Goal: Information Seeking & Learning: Check status

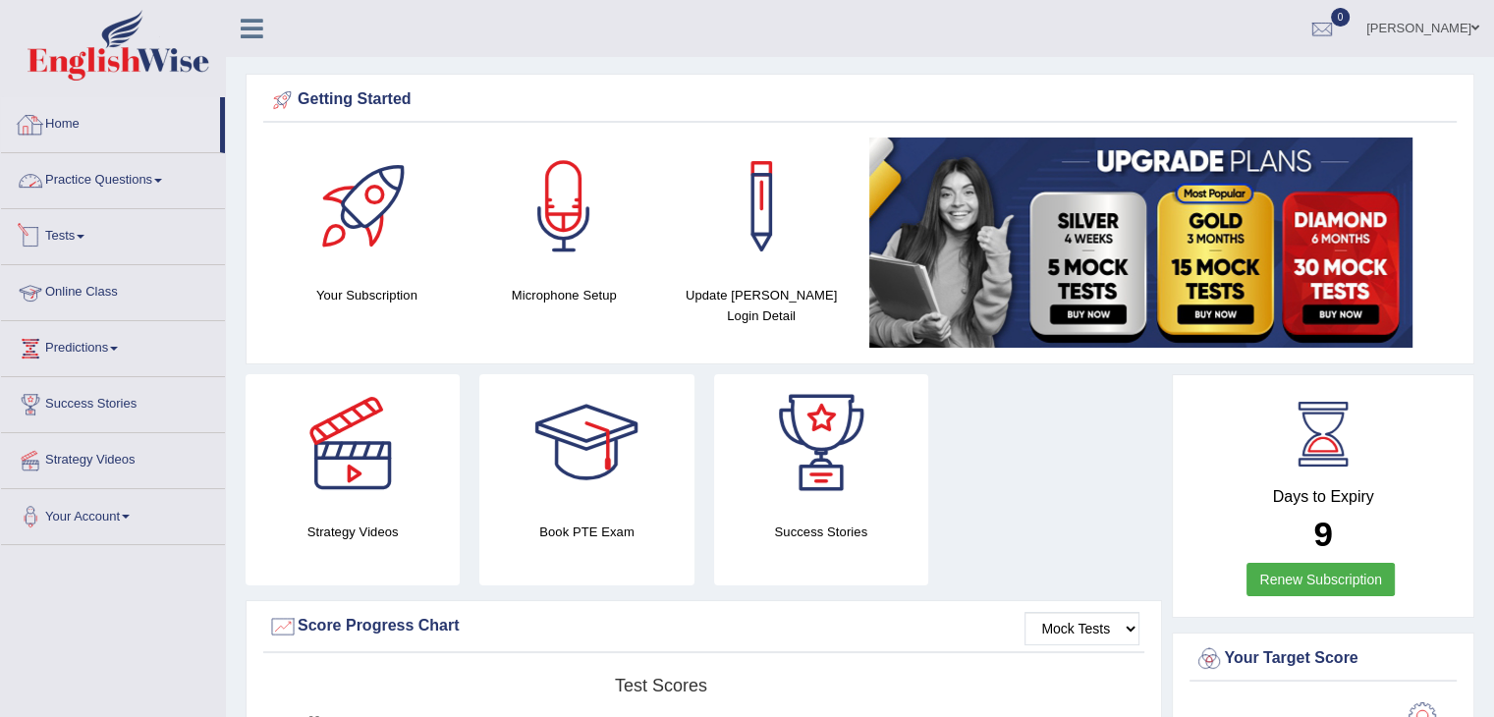
click at [71, 111] on link "Home" at bounding box center [110, 121] width 219 height 49
click at [83, 233] on link "Tests" at bounding box center [113, 233] width 224 height 49
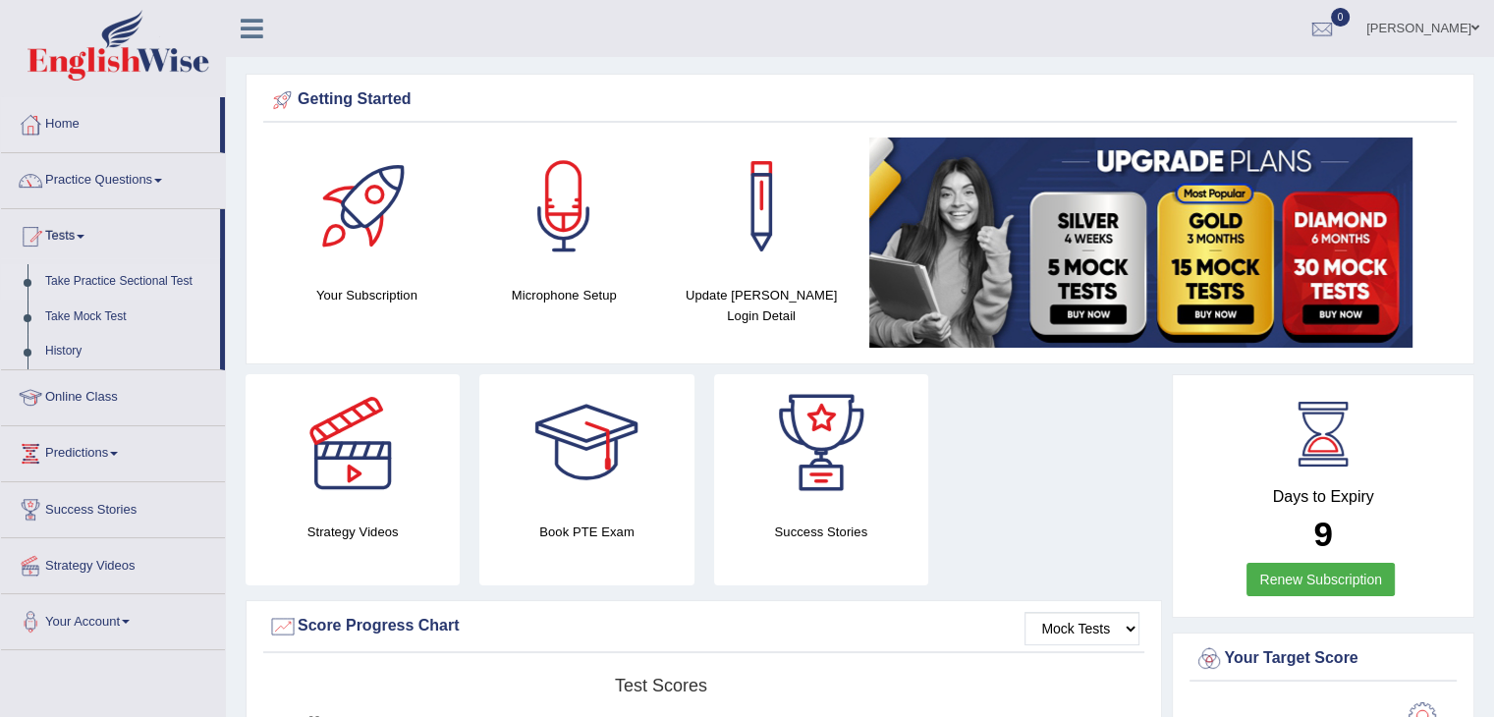
click at [88, 276] on link "Take Practice Sectional Test" at bounding box center [128, 281] width 184 height 35
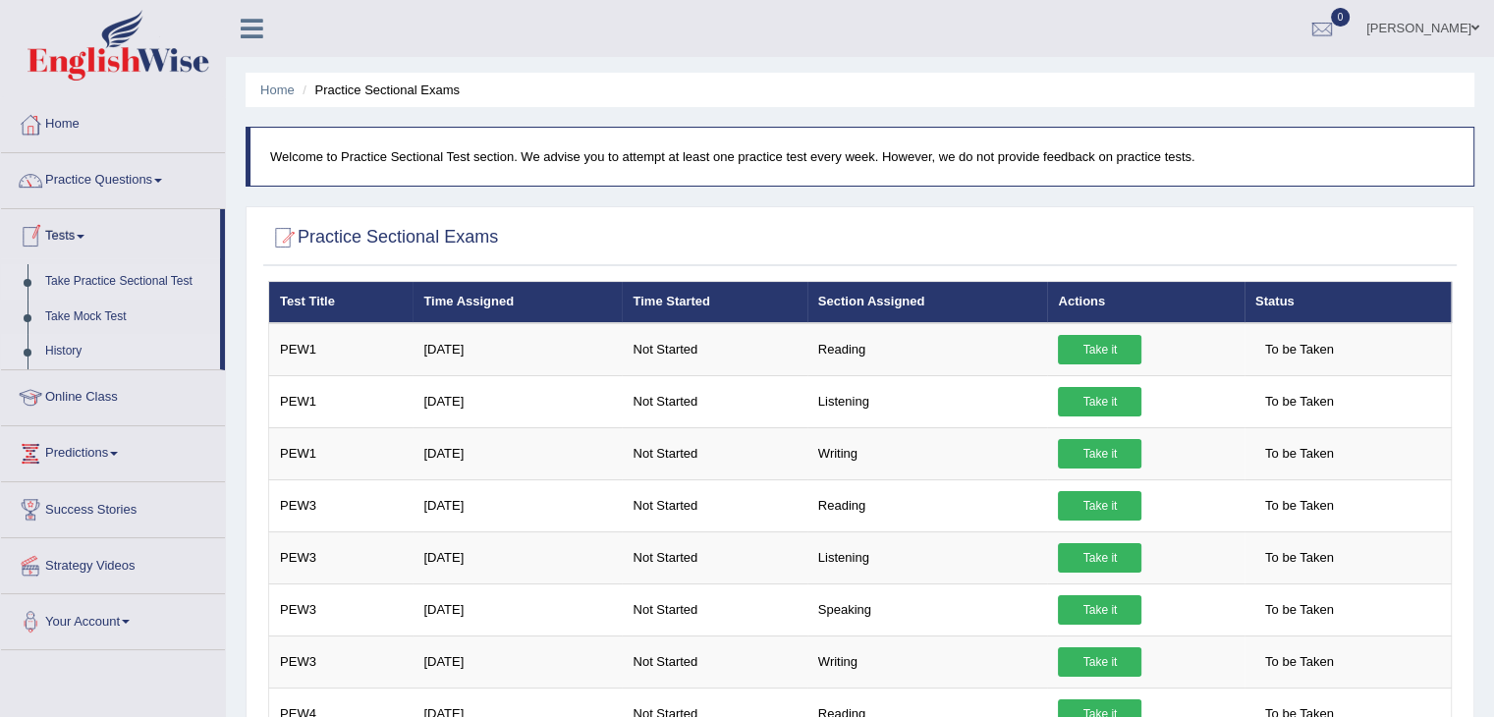
click at [71, 350] on link "History" at bounding box center [128, 351] width 184 height 35
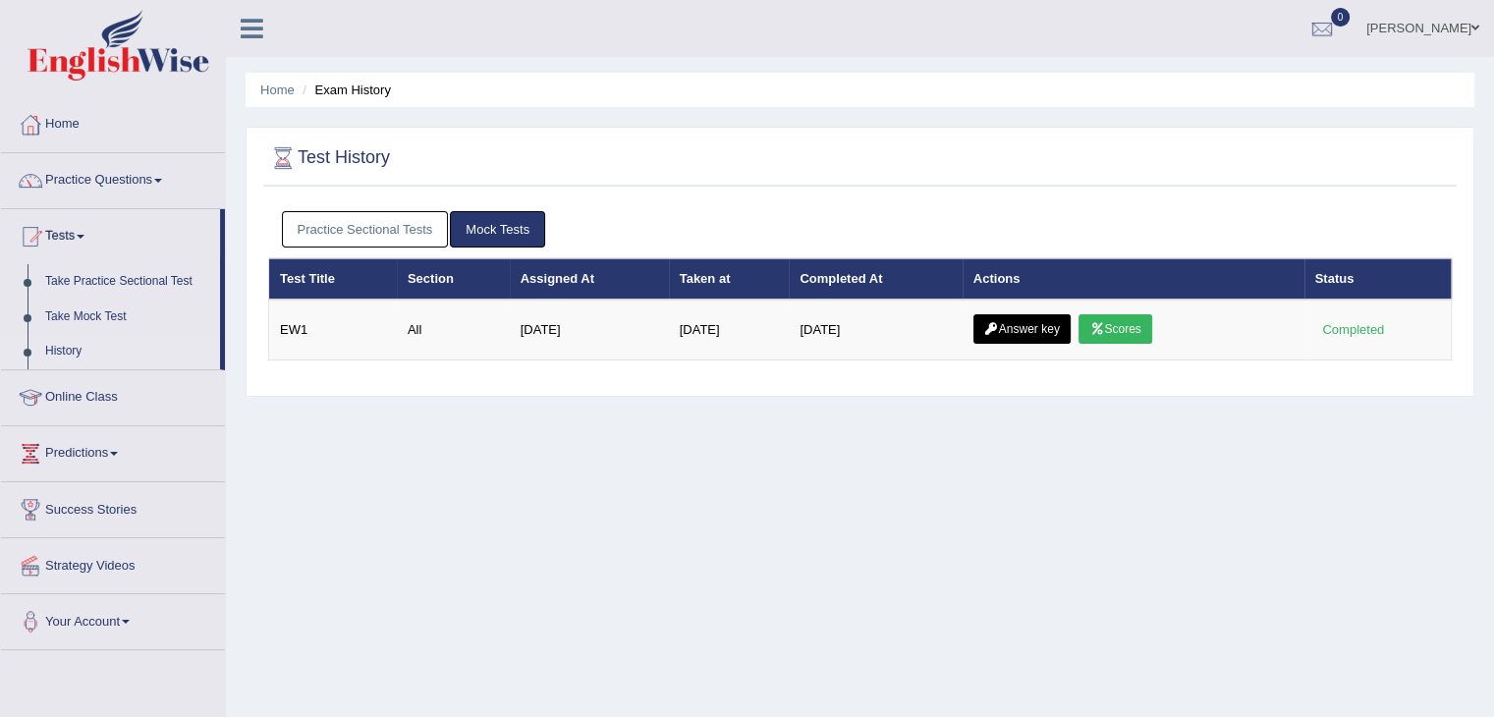
click at [434, 282] on th "Section" at bounding box center [453, 278] width 113 height 41
click at [428, 270] on th "Section" at bounding box center [453, 278] width 113 height 41
click at [49, 352] on link "History" at bounding box center [128, 351] width 184 height 35
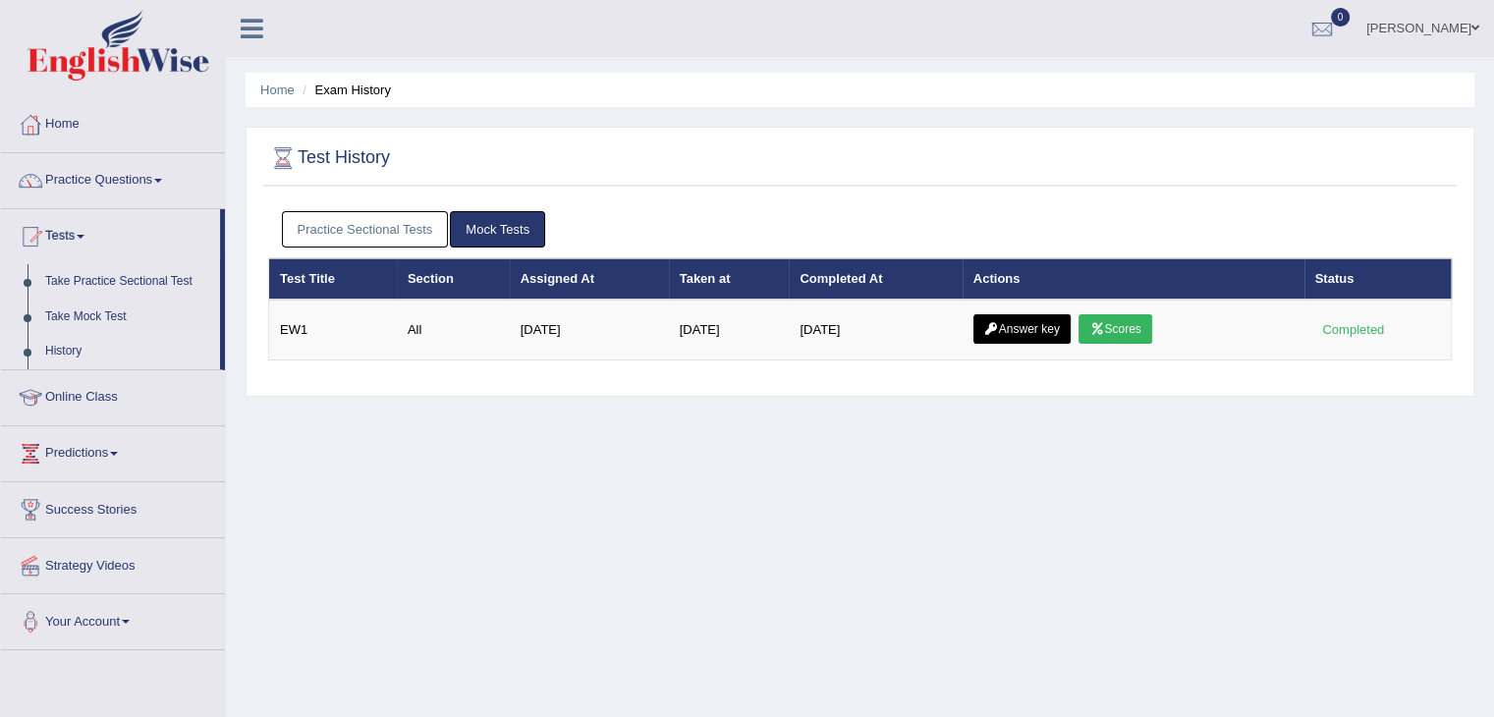
click at [502, 226] on link "Mock Tests" at bounding box center [497, 229] width 95 height 36
click at [362, 225] on link "Practice Sectional Tests" at bounding box center [365, 229] width 167 height 36
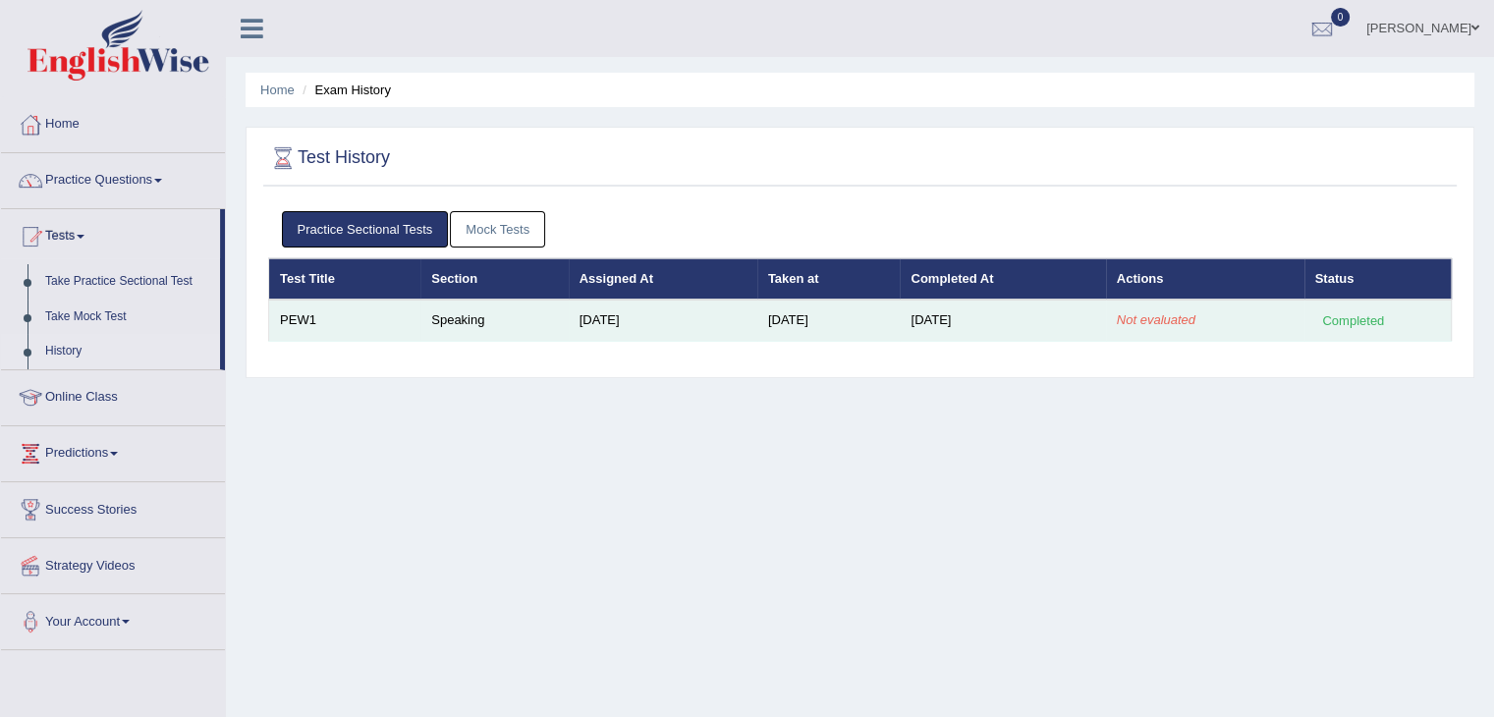
click at [1343, 318] on div "Completed" at bounding box center [1353, 320] width 77 height 21
click at [448, 311] on td "Speaking" at bounding box center [493, 320] width 147 height 41
click at [447, 315] on td "Speaking" at bounding box center [493, 320] width 147 height 41
click at [287, 322] on td "PEW1" at bounding box center [345, 320] width 152 height 41
click at [959, 323] on td "[DATE]" at bounding box center [1002, 320] width 205 height 41
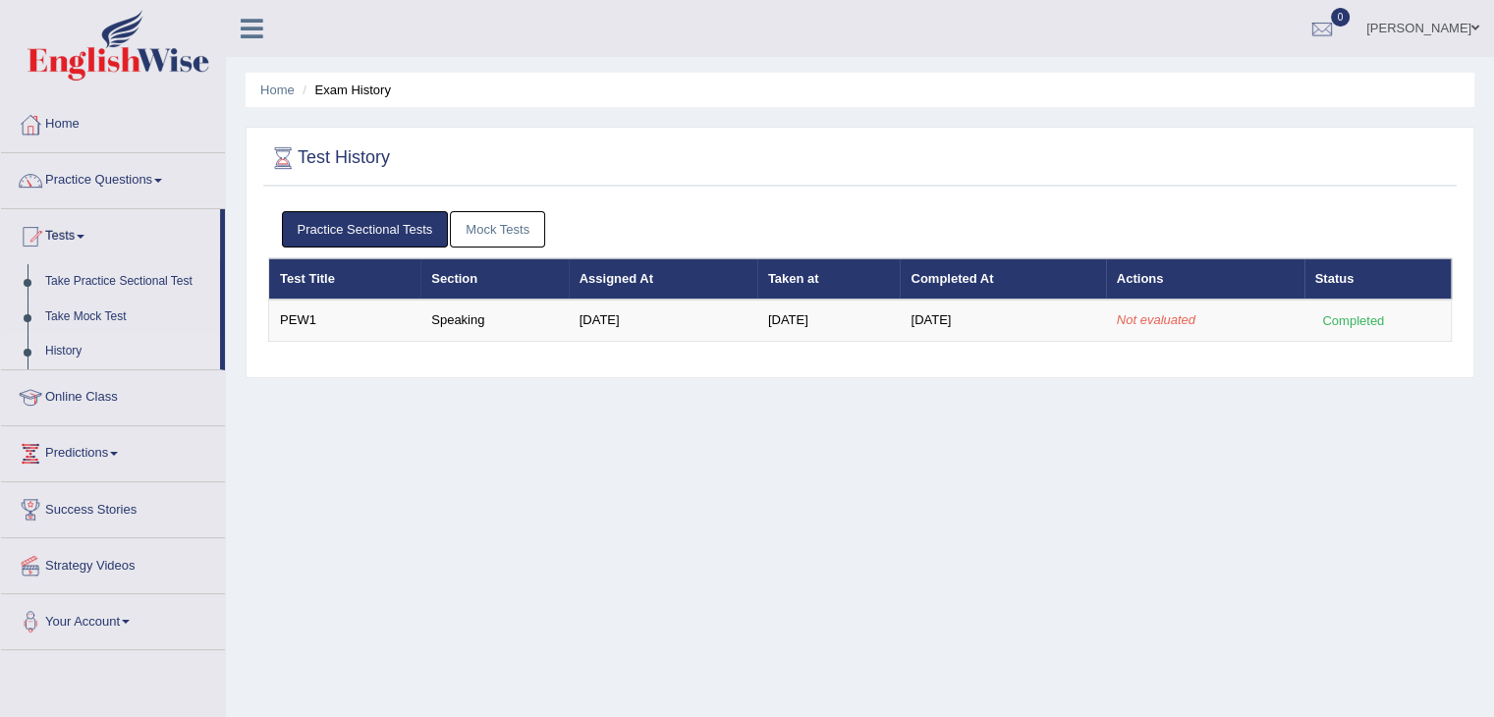
click at [478, 225] on link "Mock Tests" at bounding box center [497, 229] width 95 height 36
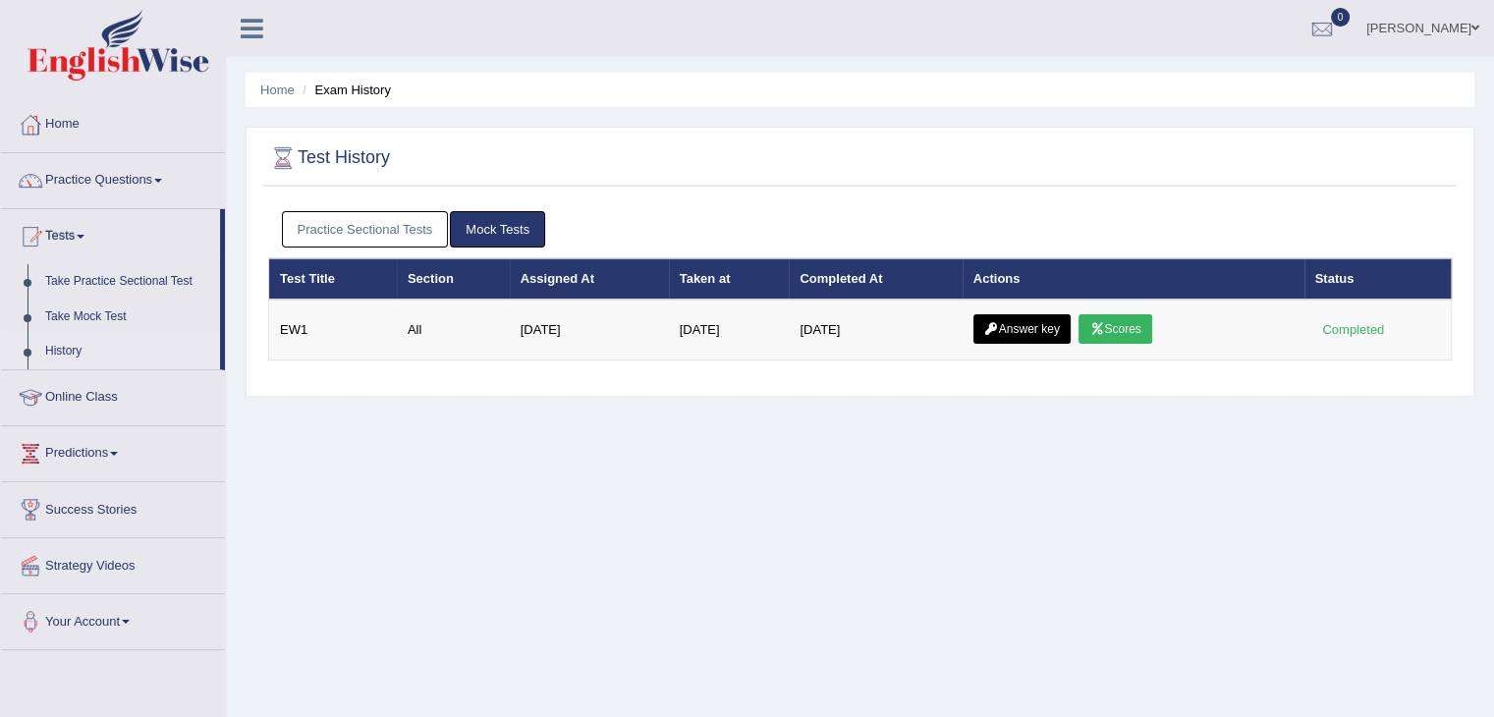
click at [338, 232] on link "Practice Sectional Tests" at bounding box center [365, 229] width 167 height 36
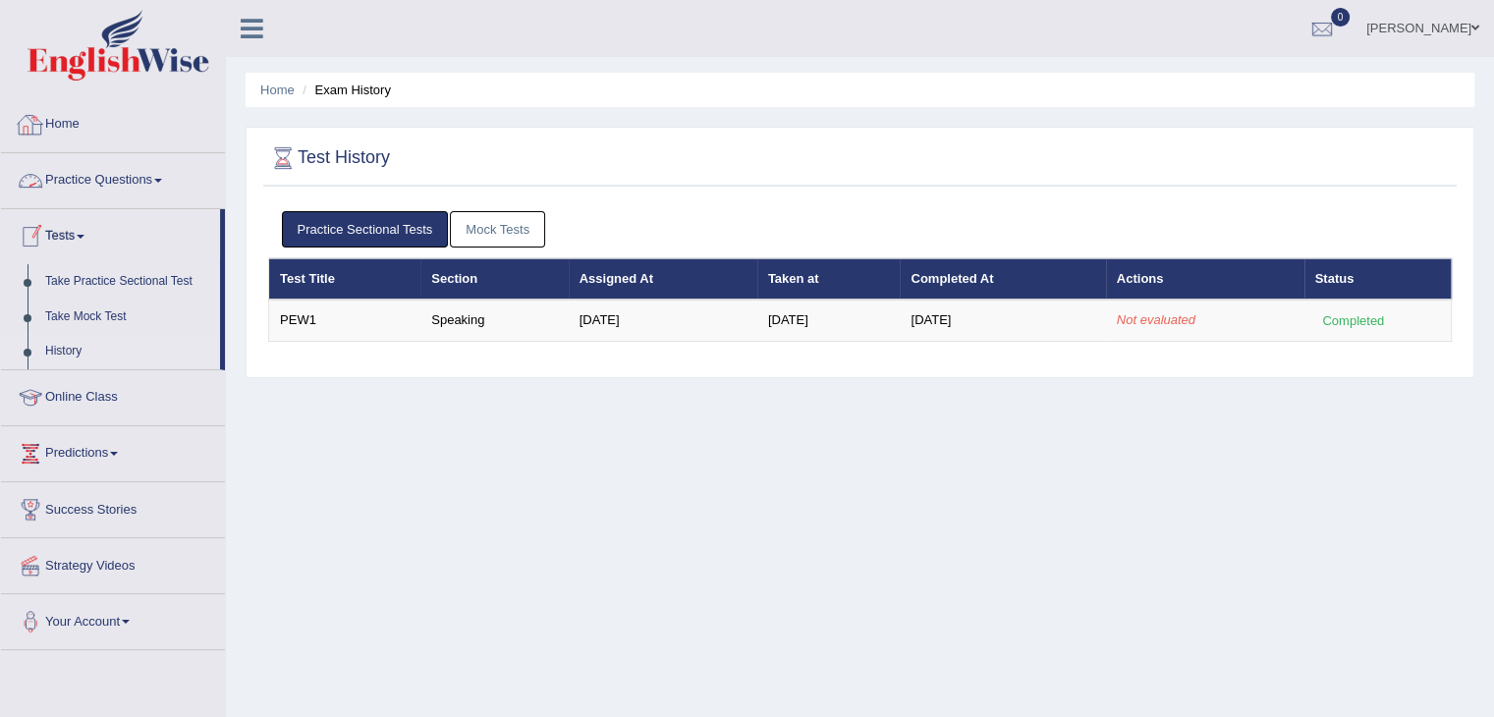
click at [75, 135] on link "Home" at bounding box center [113, 121] width 224 height 49
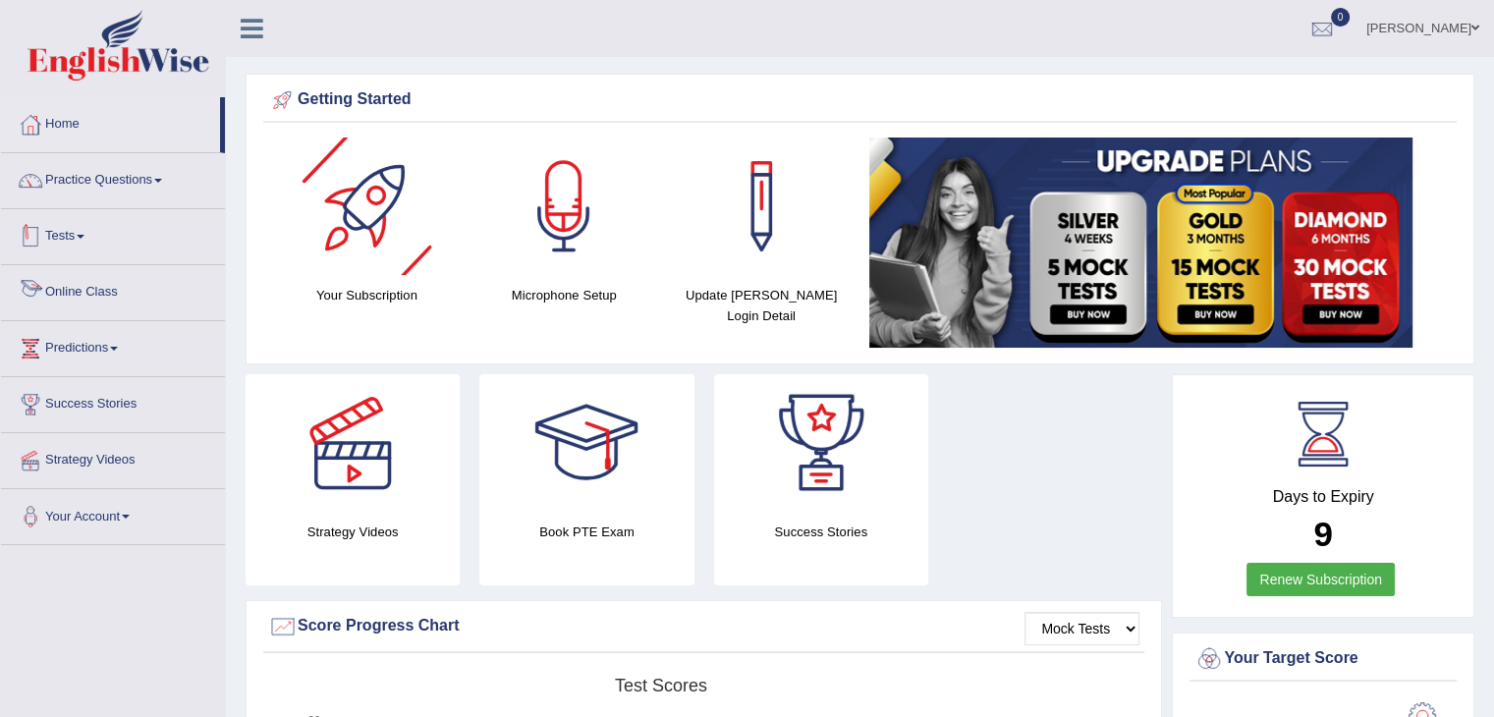
click at [80, 233] on link "Tests" at bounding box center [113, 233] width 224 height 49
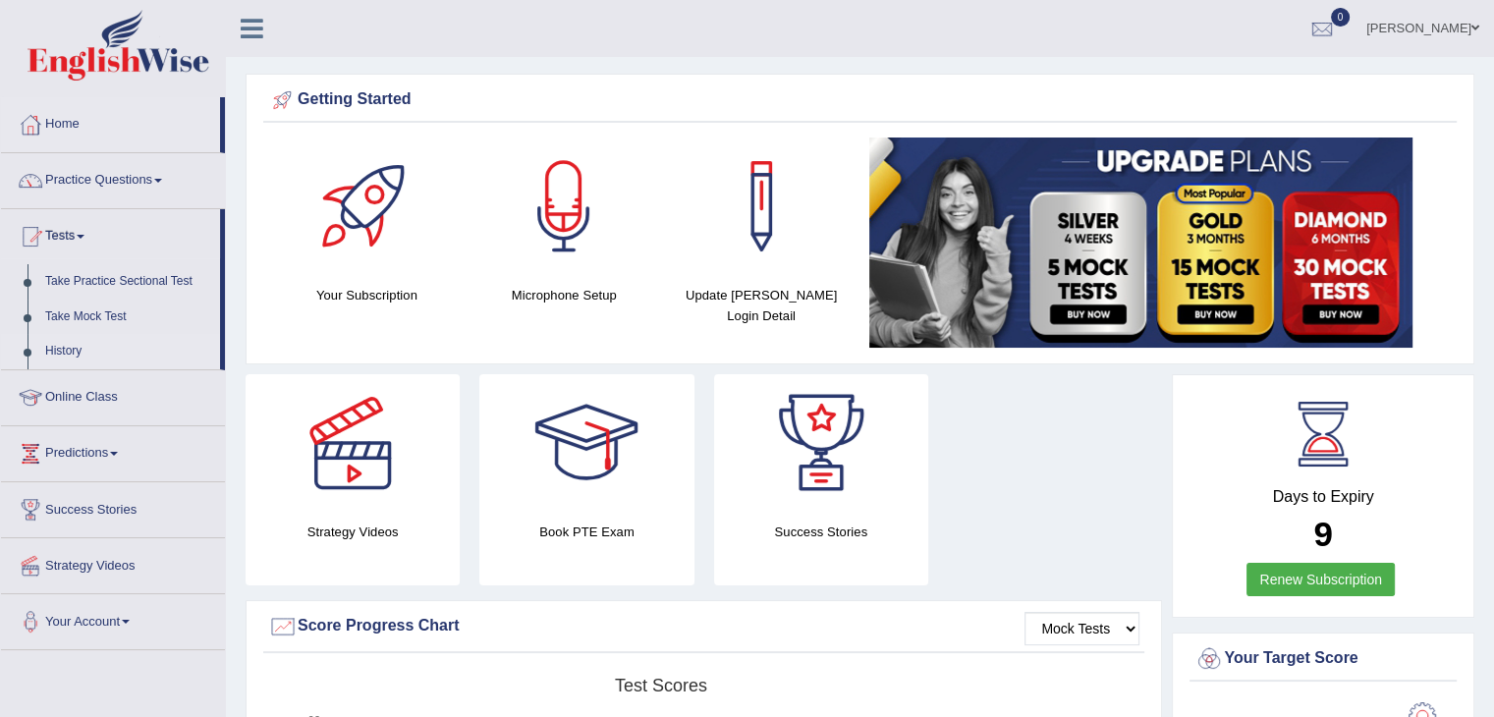
click at [65, 346] on link "History" at bounding box center [128, 351] width 184 height 35
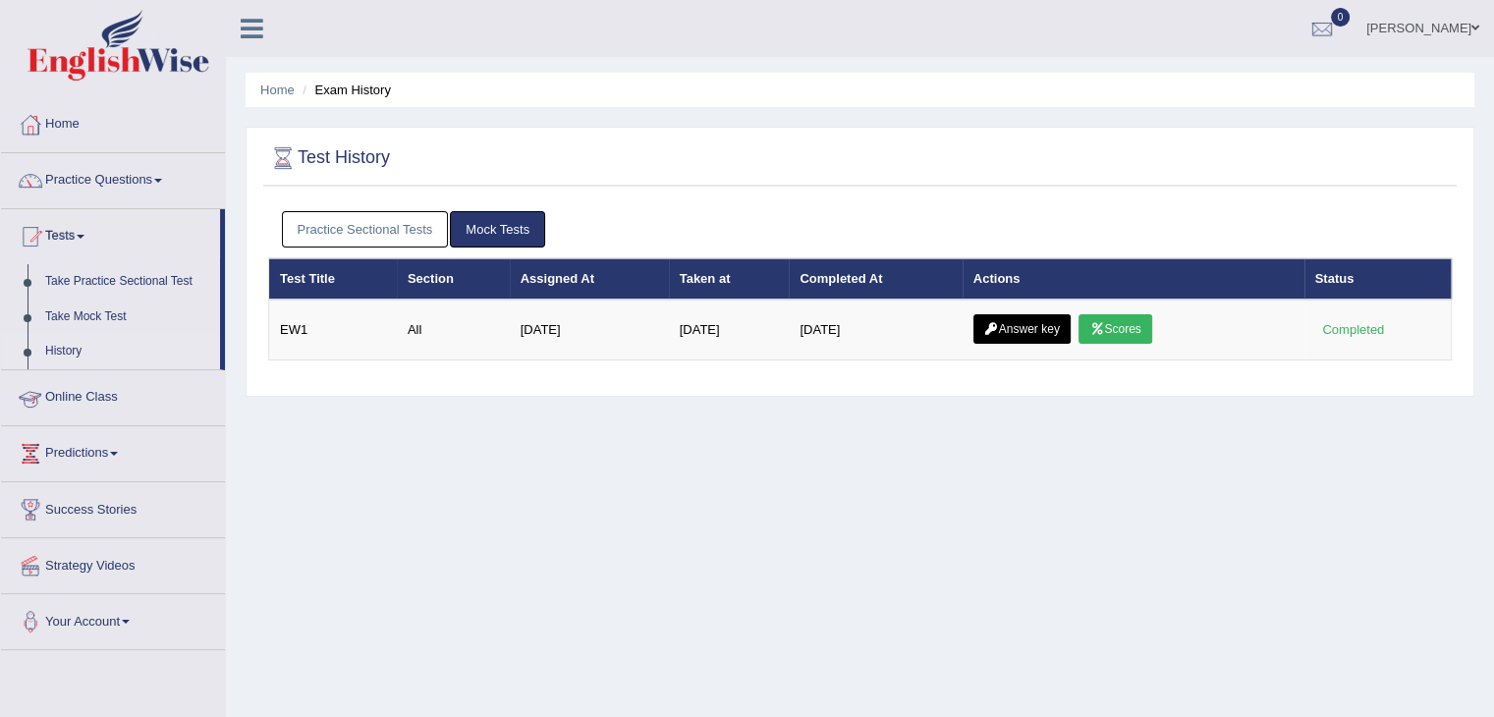
click at [371, 233] on link "Practice Sectional Tests" at bounding box center [365, 229] width 167 height 36
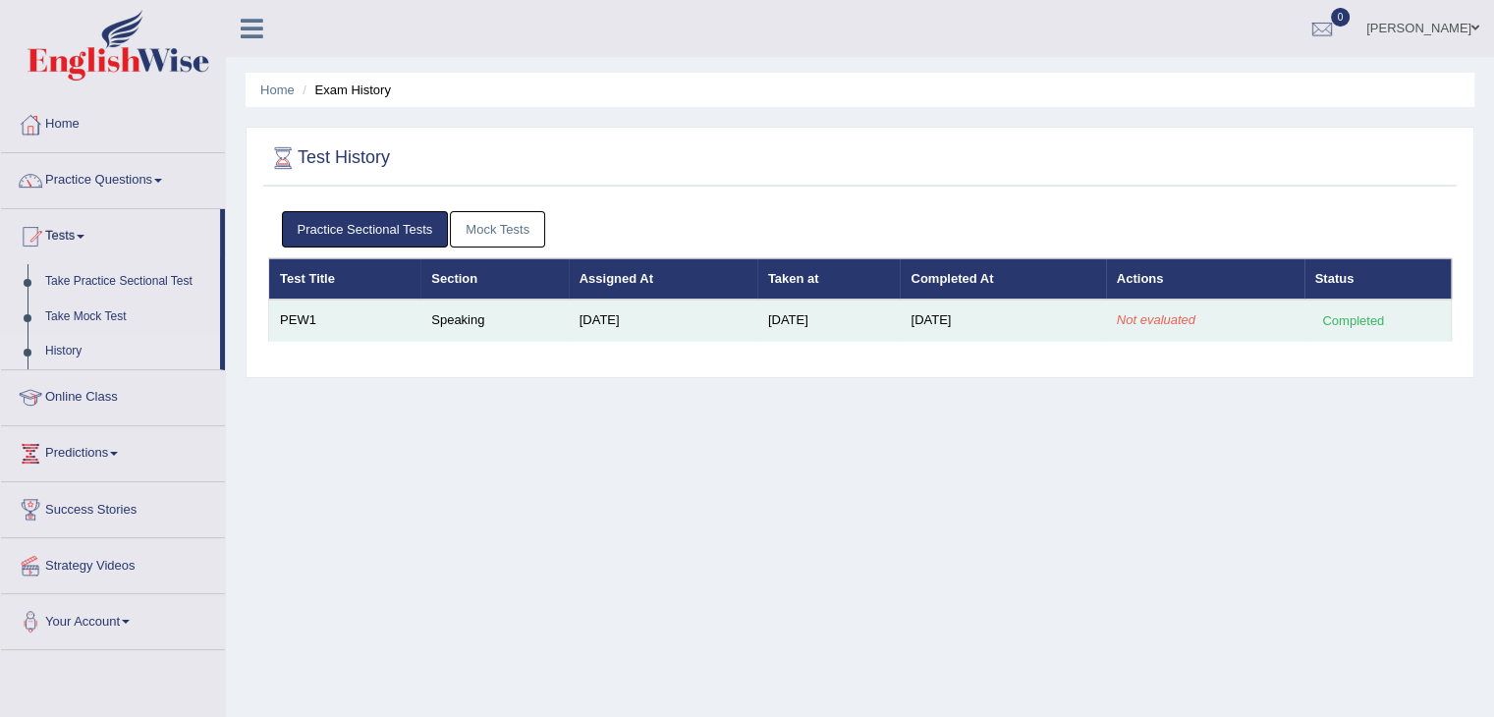
click at [1155, 314] on em "Not evaluated" at bounding box center [1156, 319] width 79 height 15
click at [1329, 310] on div "Completed" at bounding box center [1353, 320] width 77 height 21
click at [1352, 328] on td "Completed" at bounding box center [1378, 320] width 147 height 41
click at [579, 324] on td "Sep 18, 2025" at bounding box center [663, 320] width 189 height 41
click at [768, 313] on td "[DATE]" at bounding box center [828, 320] width 143 height 41
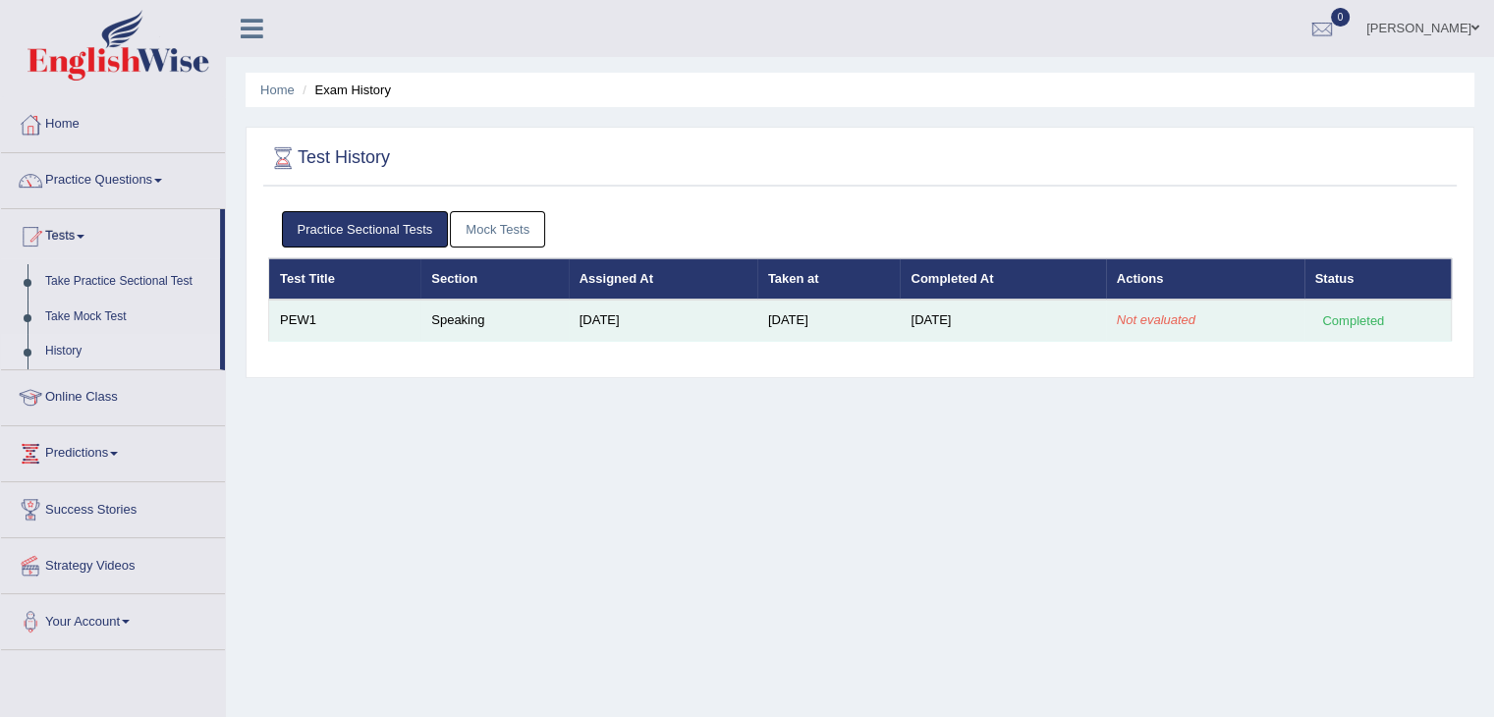
click at [474, 312] on td "Speaking" at bounding box center [493, 320] width 147 height 41
click at [288, 325] on td "PEW1" at bounding box center [345, 320] width 152 height 41
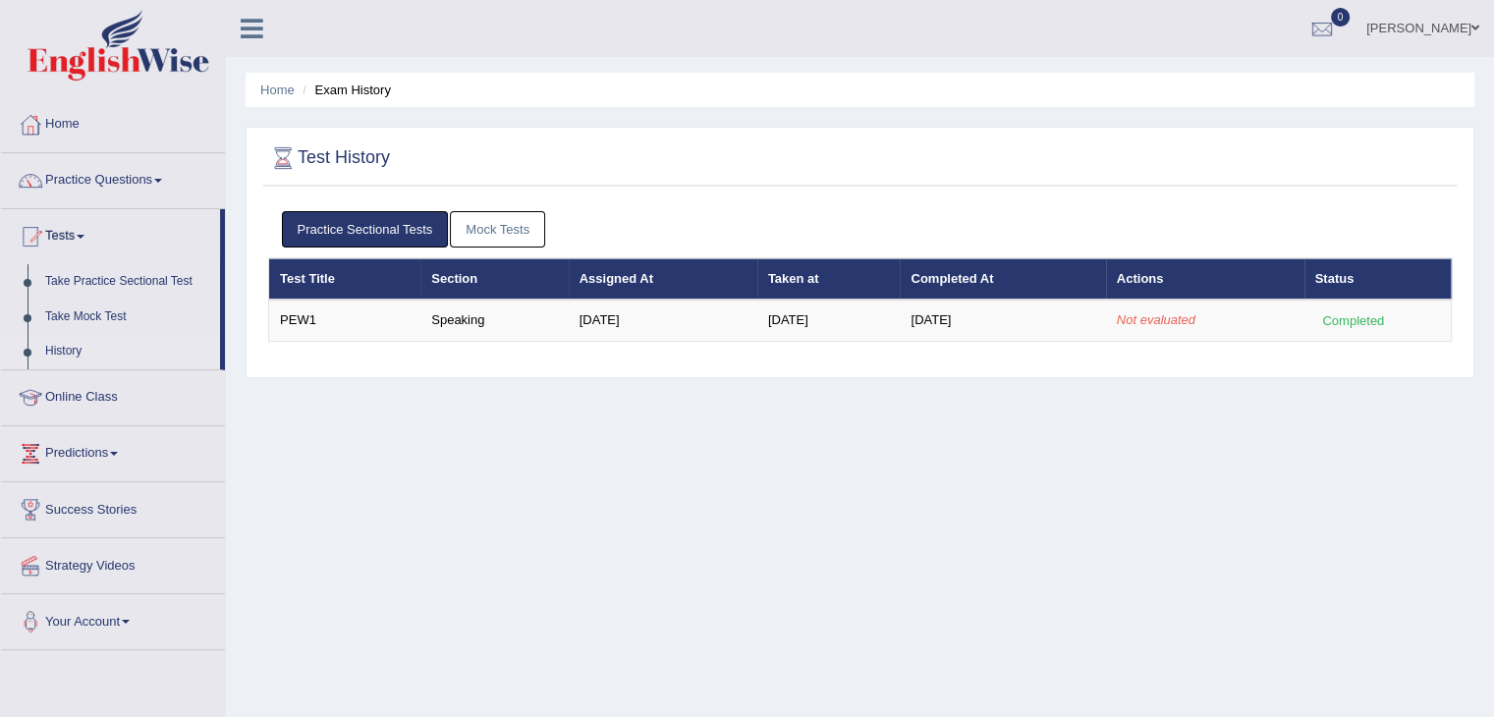
click at [478, 538] on div "Home Exam History Test History Practice Sectional Tests Mock Tests Test Title S…" at bounding box center [860, 491] width 1268 height 982
click at [365, 85] on li "Exam History" at bounding box center [344, 90] width 93 height 19
click at [347, 95] on li "Exam History" at bounding box center [344, 90] width 93 height 19
click at [505, 234] on link "Mock Tests" at bounding box center [497, 229] width 95 height 36
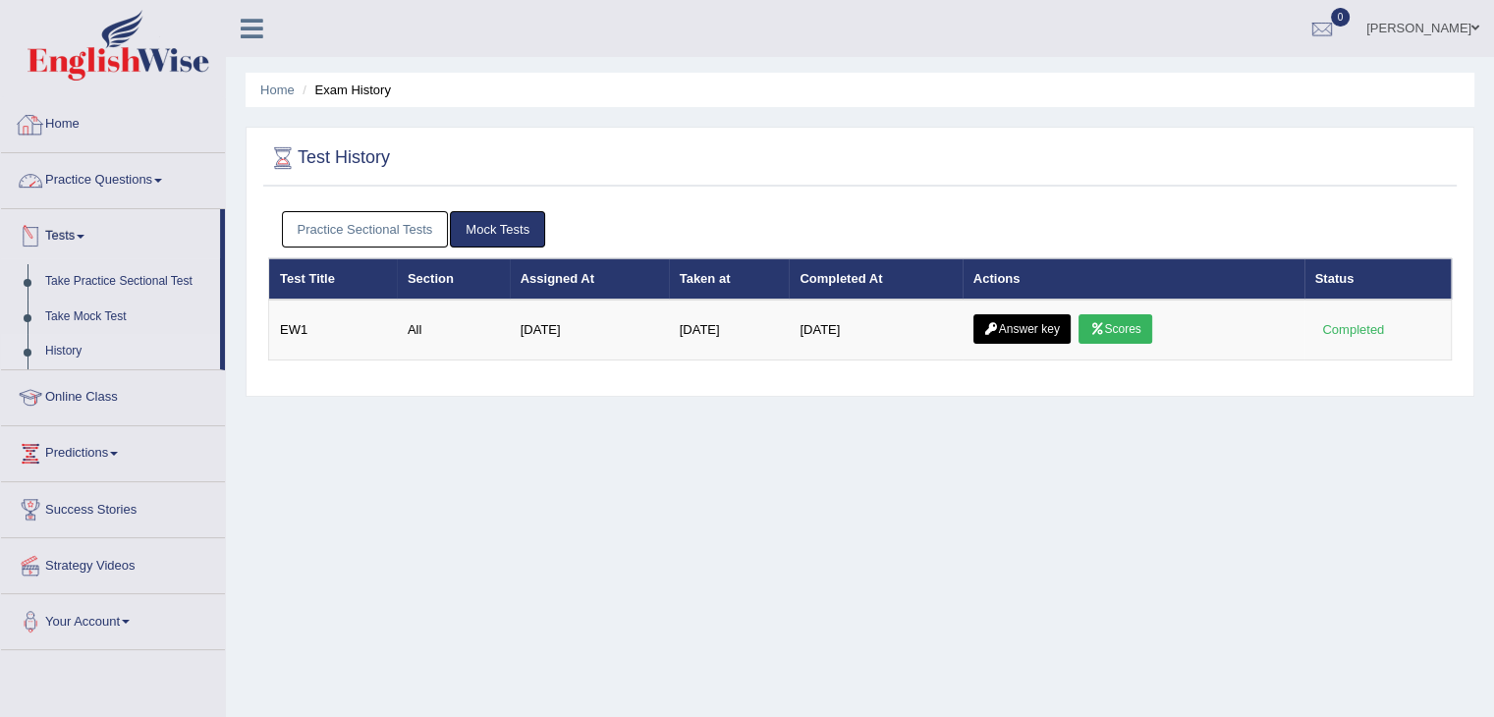
click at [37, 126] on div at bounding box center [30, 124] width 29 height 29
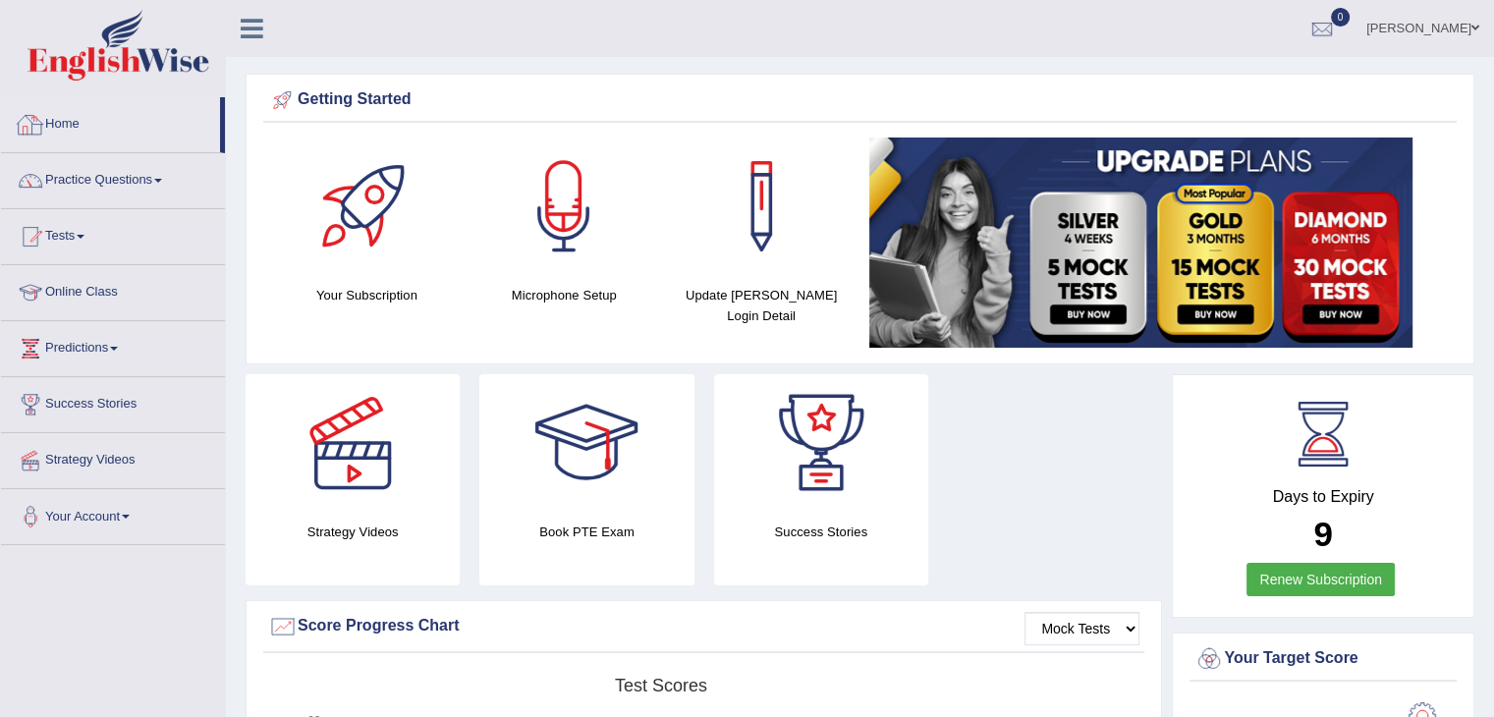
click at [103, 119] on link "Home" at bounding box center [110, 121] width 219 height 49
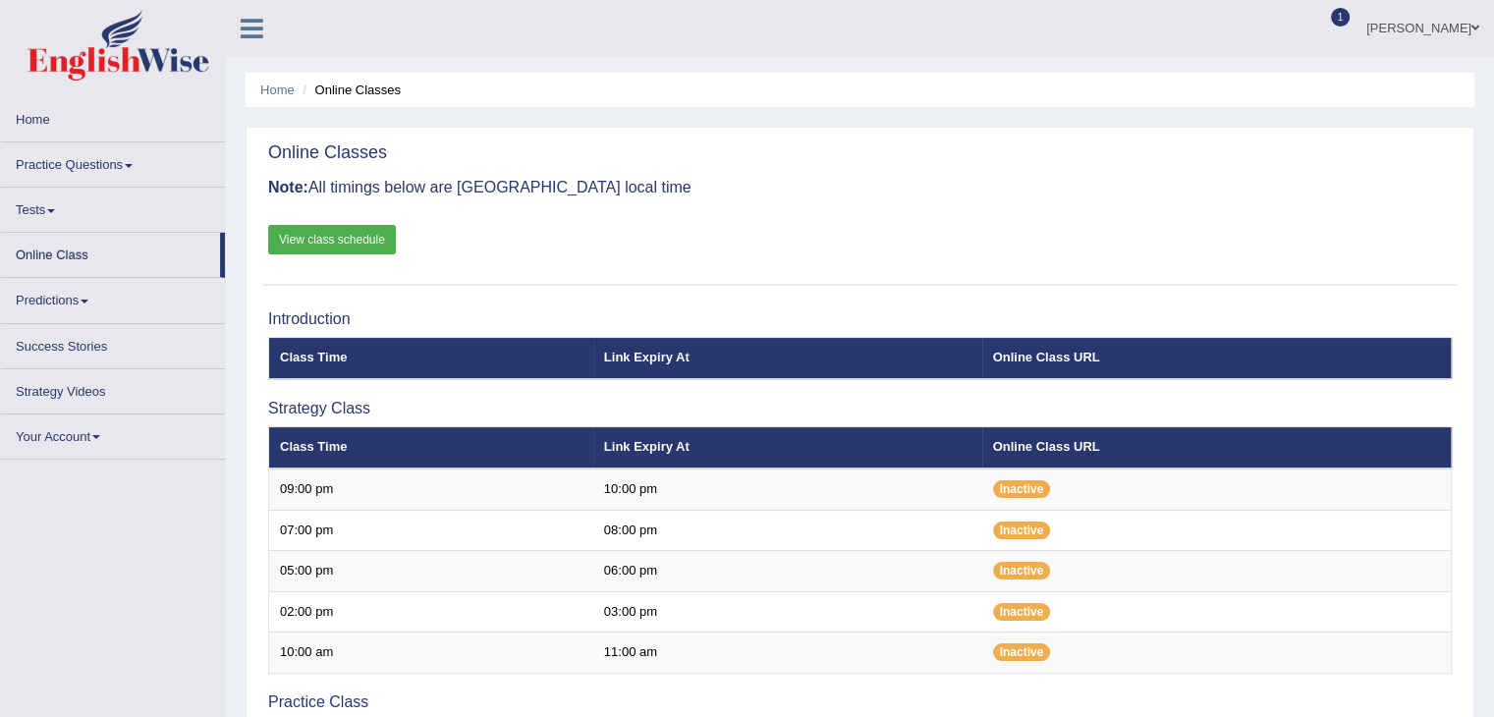
click at [51, 218] on link "Tests" at bounding box center [113, 207] width 224 height 38
click at [51, 210] on span at bounding box center [51, 211] width 8 height 4
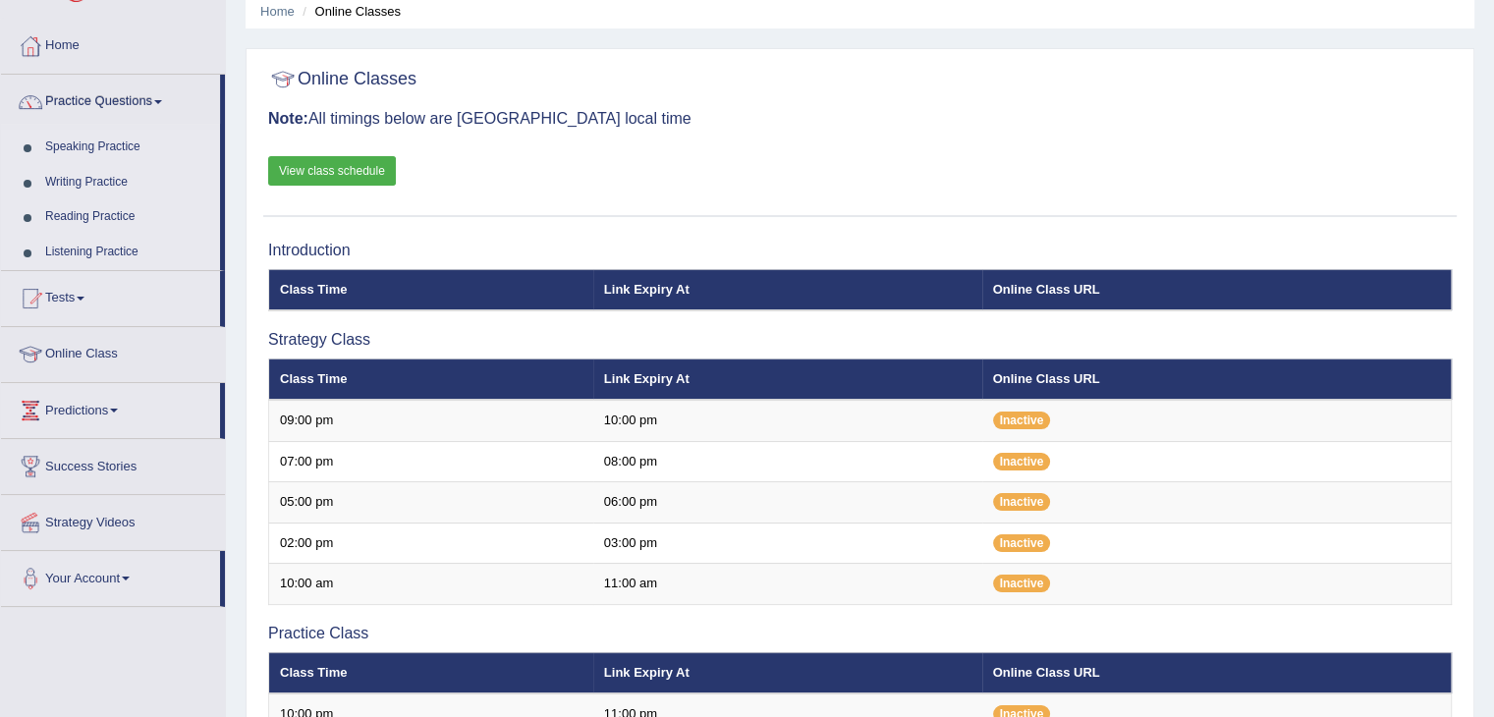
scroll to position [79, 0]
click at [84, 298] on span at bounding box center [81, 299] width 8 height 4
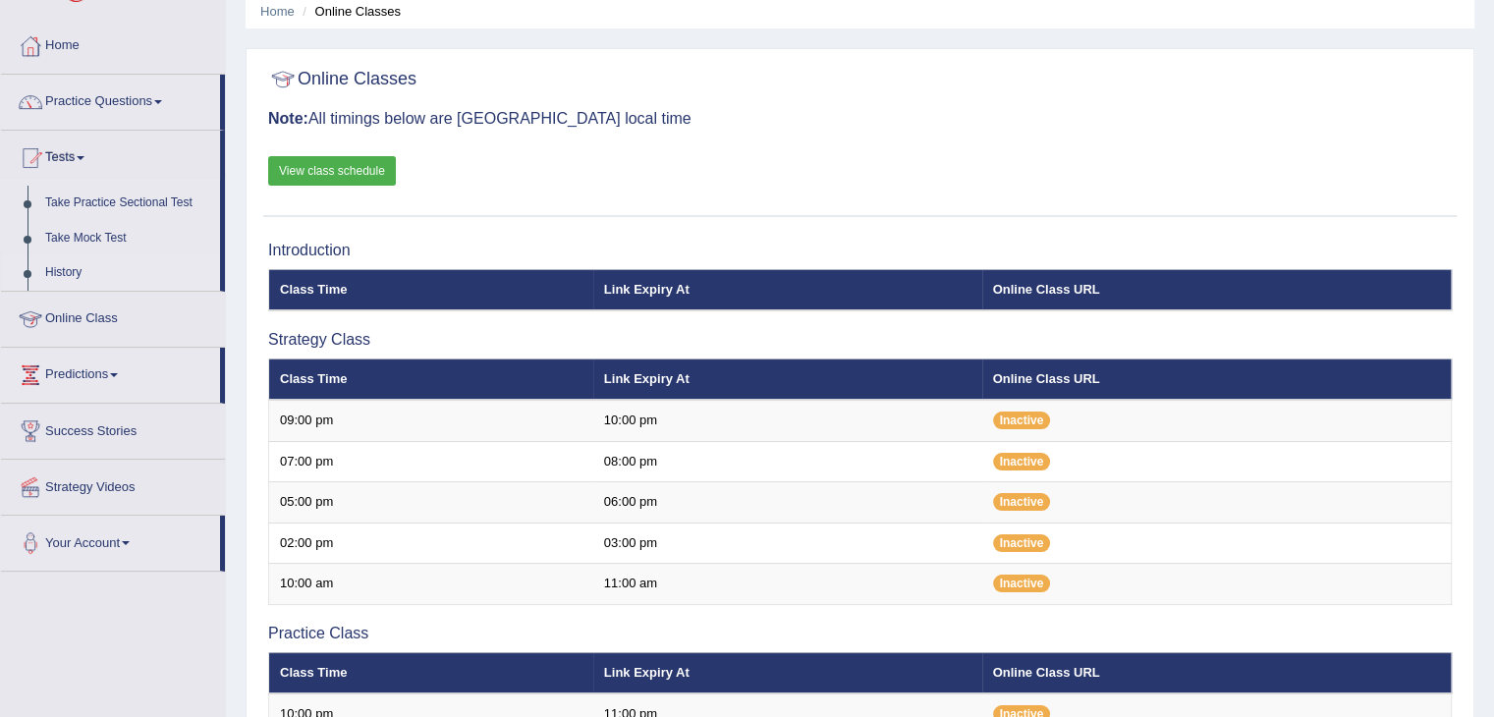
click at [75, 279] on link "History" at bounding box center [128, 272] width 184 height 35
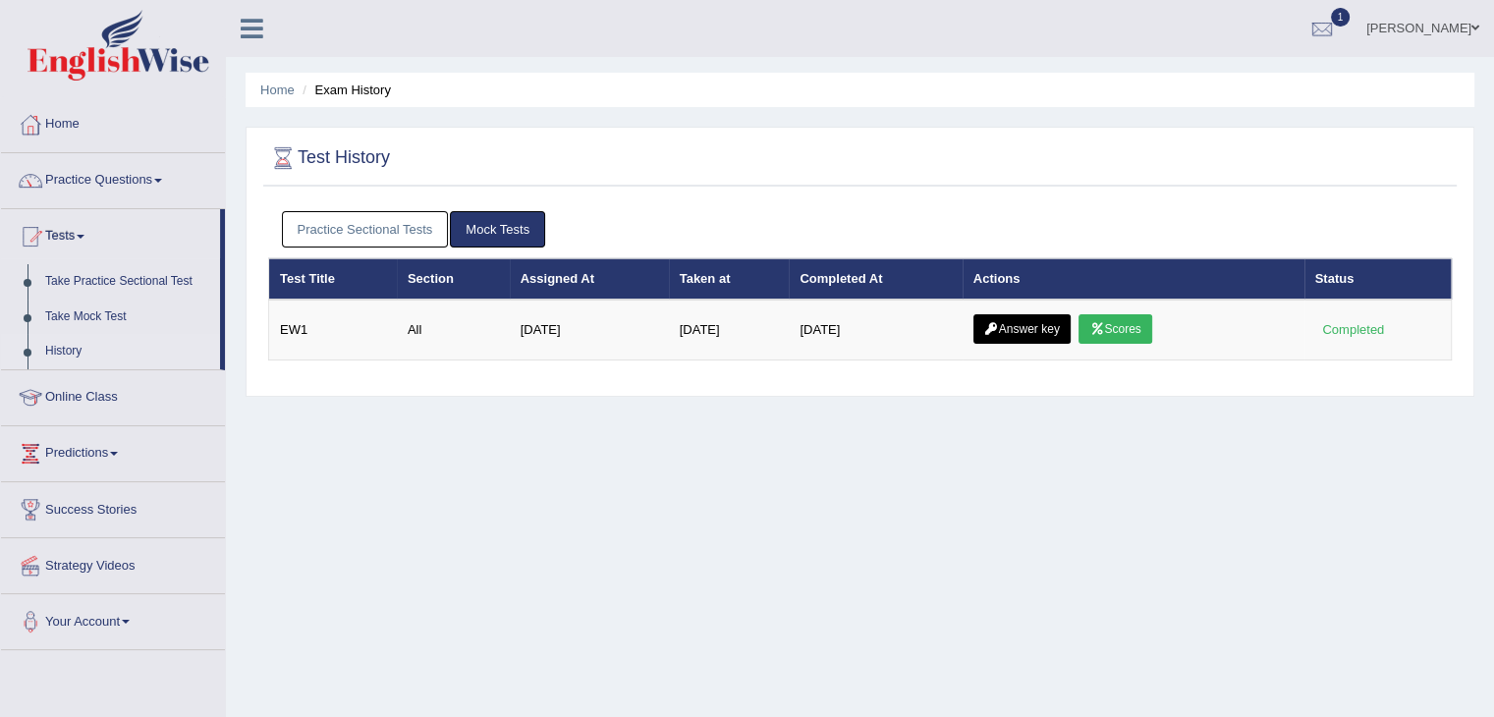
click at [350, 236] on link "Practice Sectional Tests" at bounding box center [365, 229] width 167 height 36
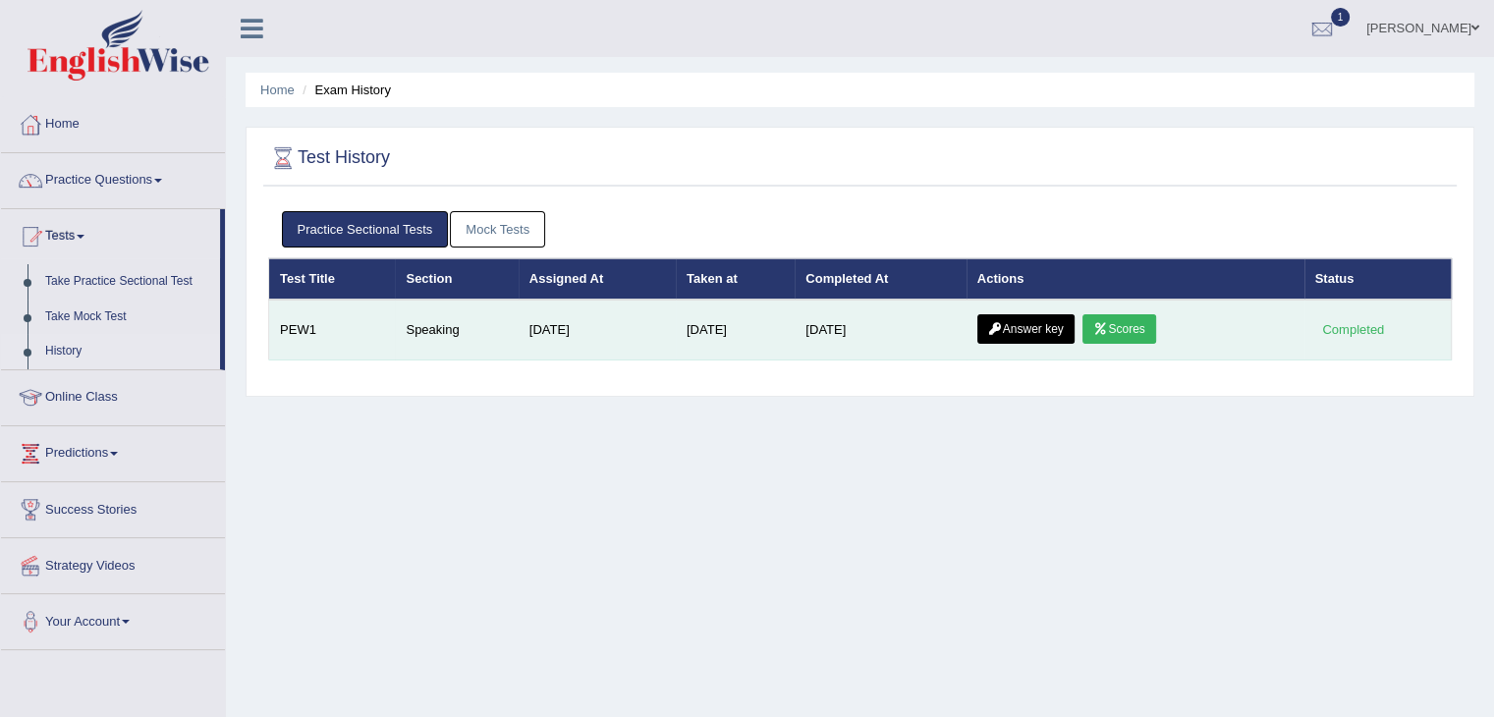
click at [1139, 324] on link "Scores" at bounding box center [1119, 328] width 73 height 29
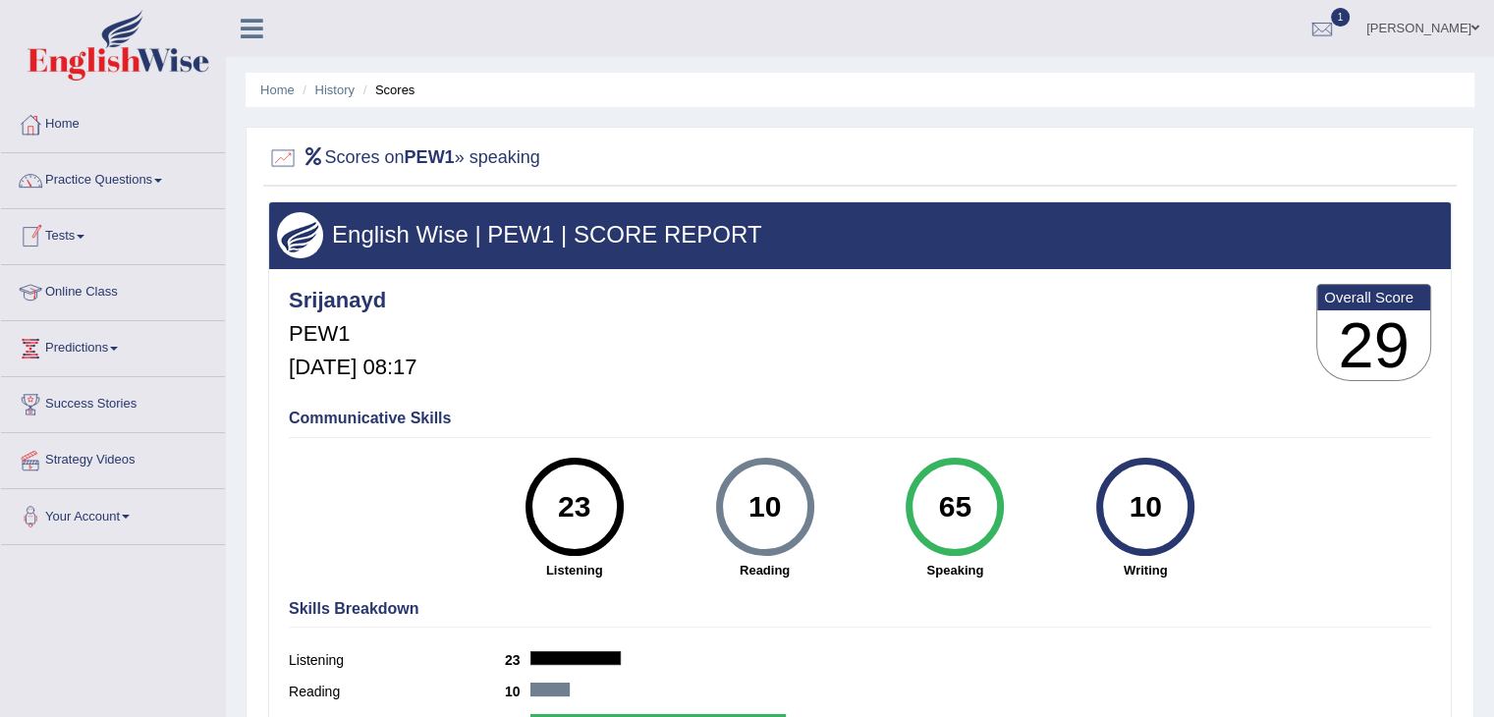
click at [79, 236] on link "Tests" at bounding box center [113, 233] width 224 height 49
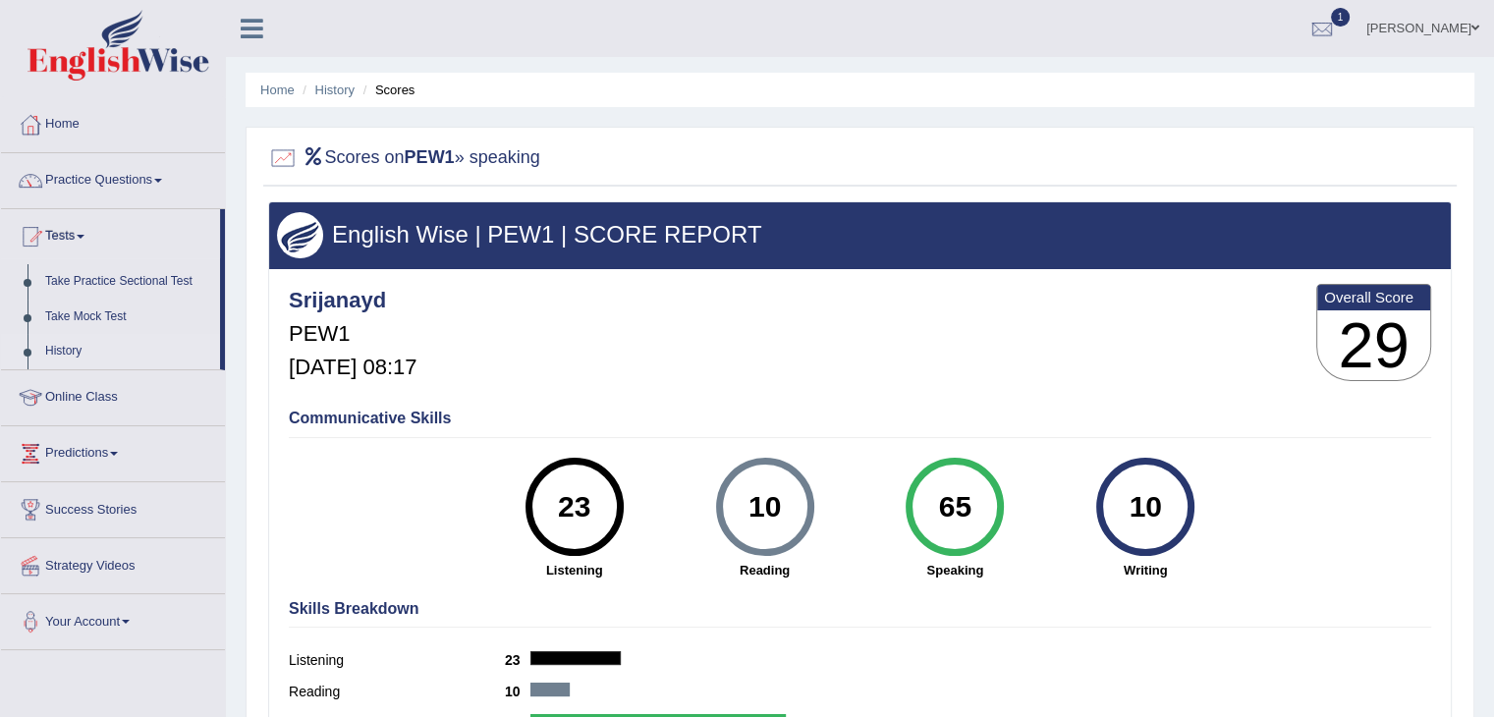
click at [45, 356] on link "History" at bounding box center [128, 351] width 184 height 35
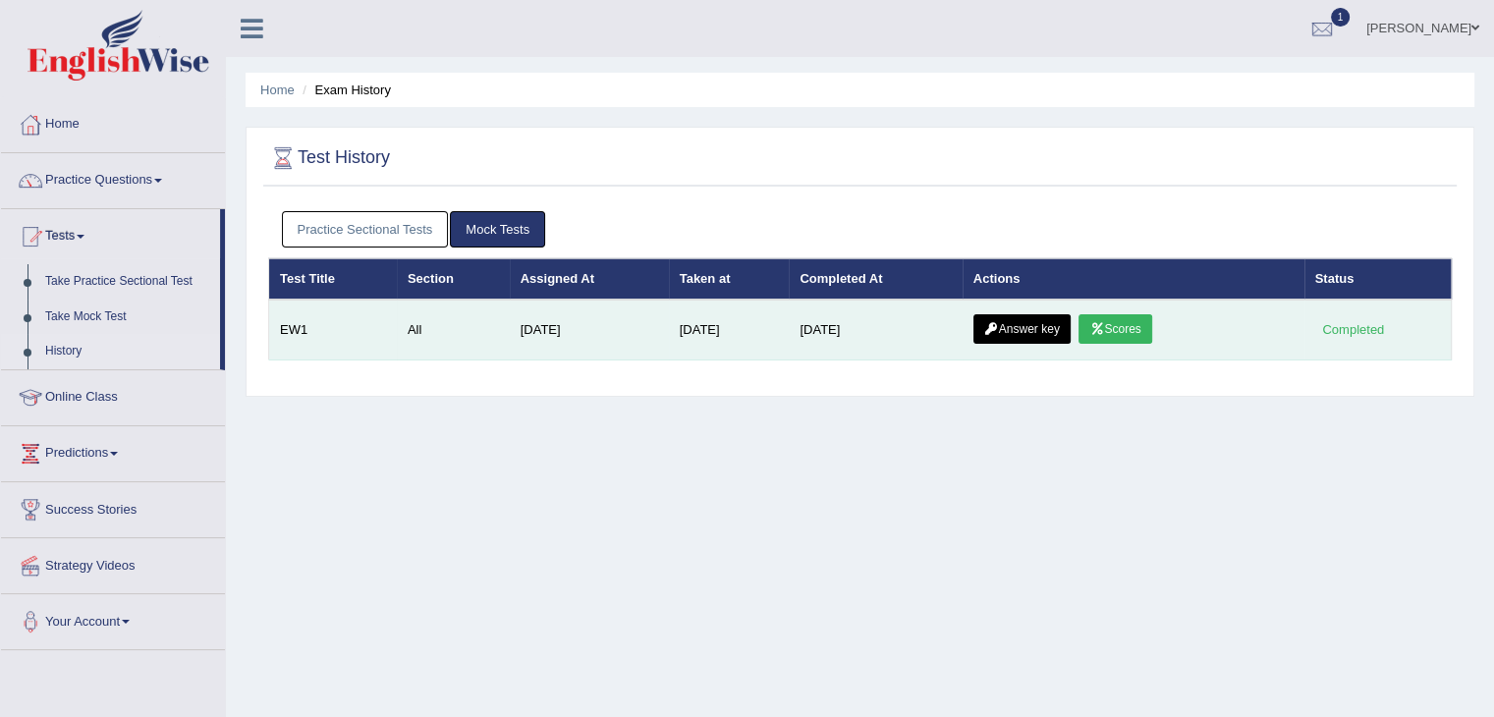
click at [1011, 324] on link "Answer key" at bounding box center [1022, 328] width 97 height 29
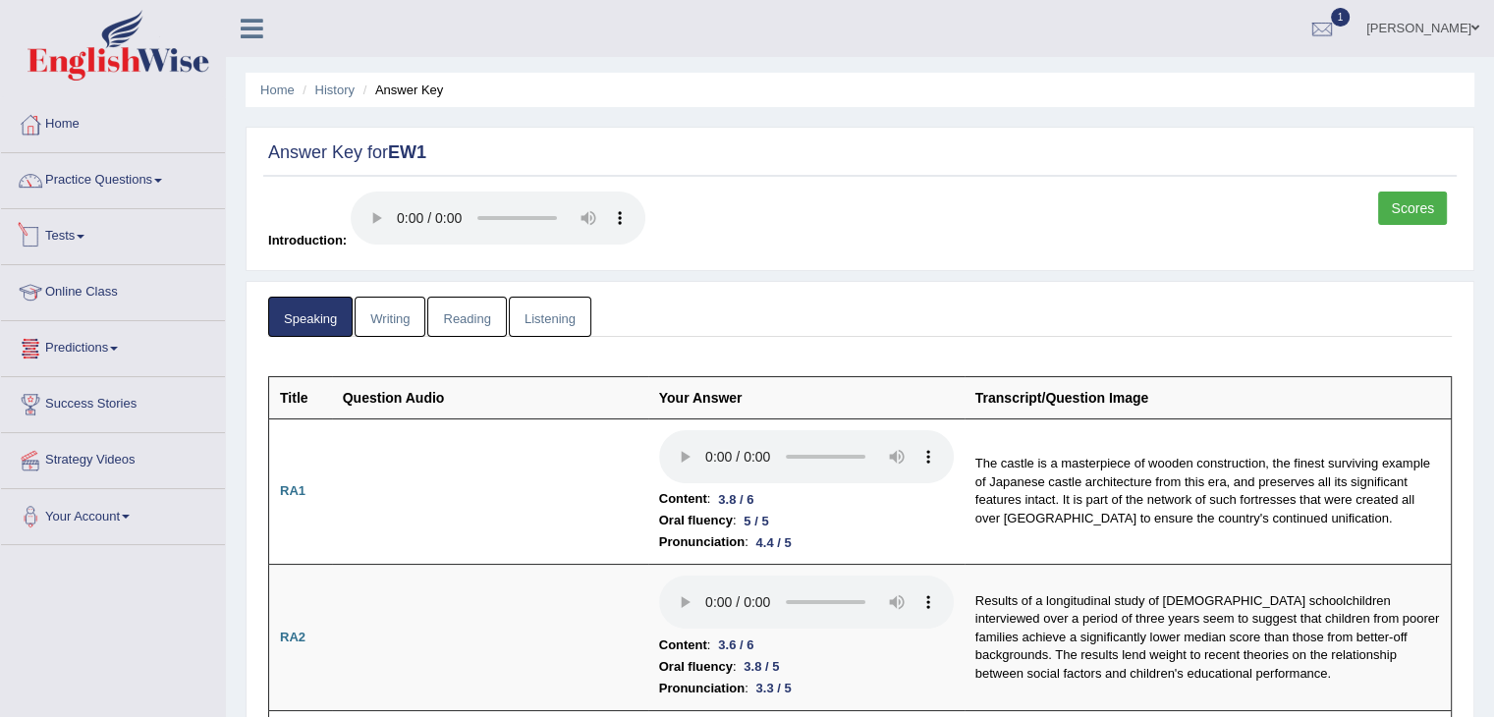
click at [84, 235] on span at bounding box center [81, 237] width 8 height 4
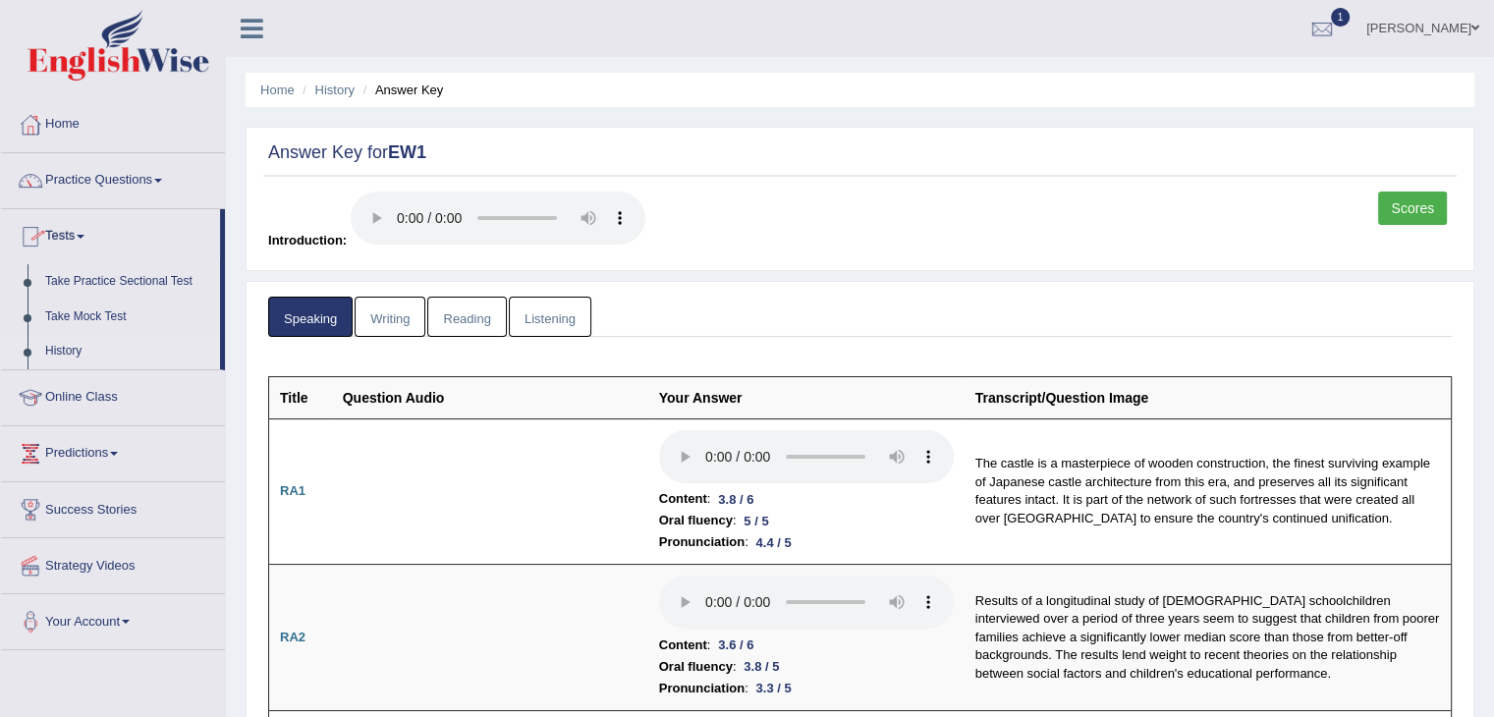
click at [47, 357] on link "History" at bounding box center [128, 351] width 184 height 35
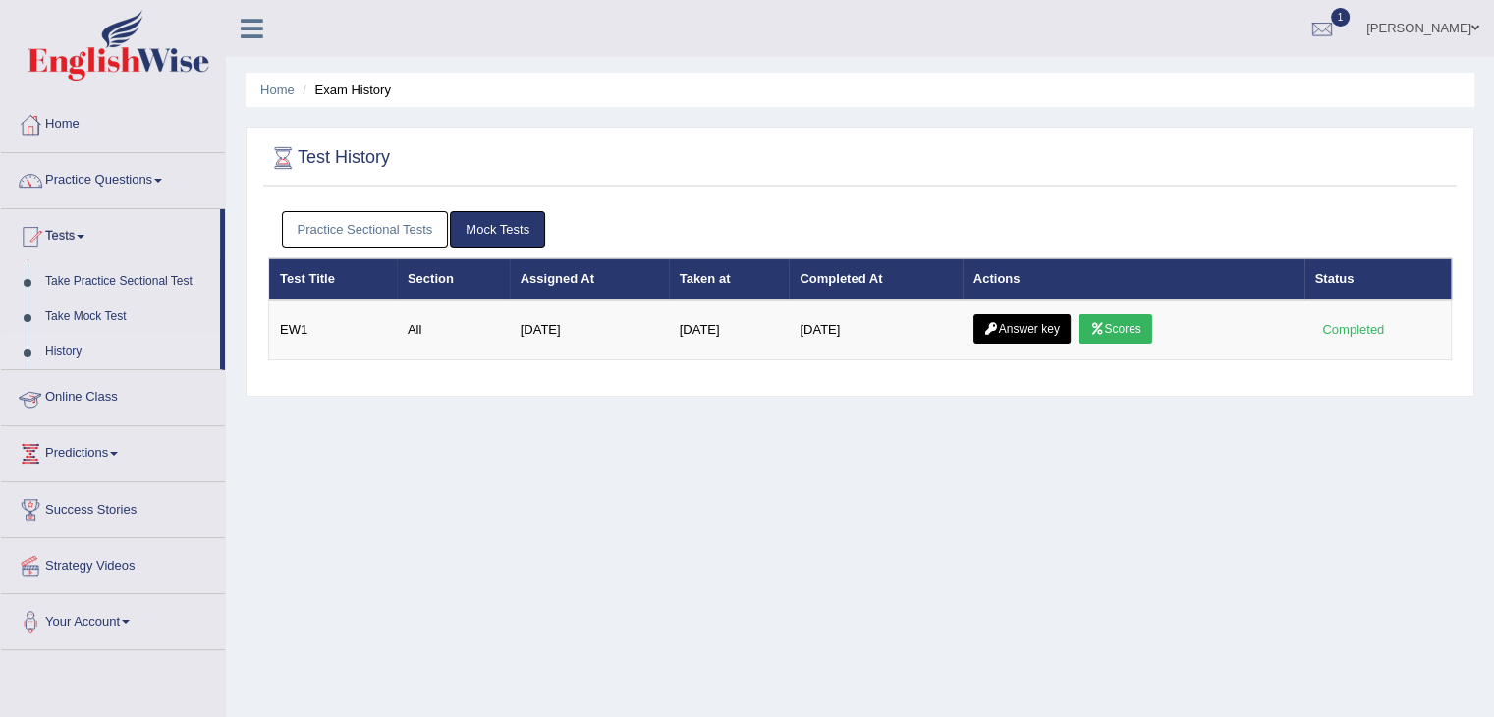
click at [337, 226] on link "Practice Sectional Tests" at bounding box center [365, 229] width 167 height 36
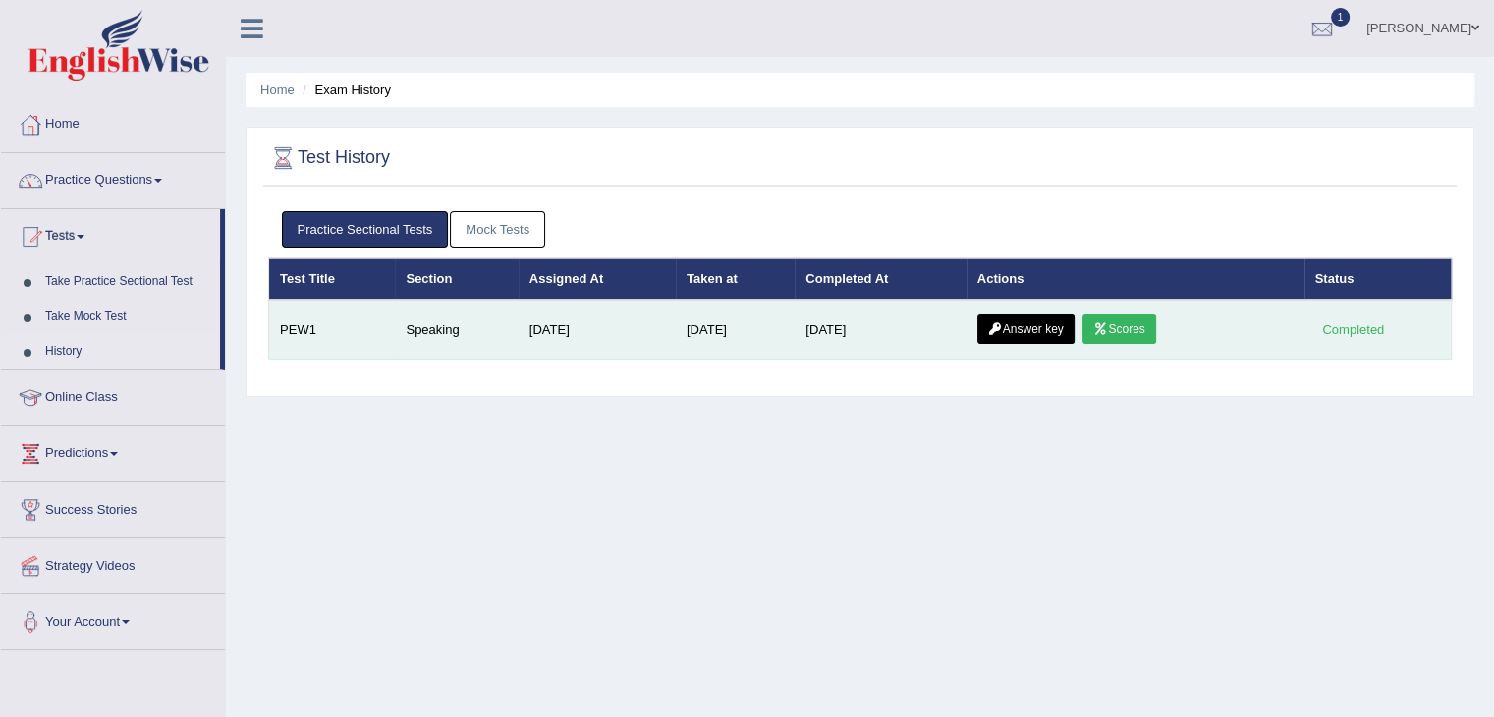
click at [1047, 330] on link "Answer key" at bounding box center [1026, 328] width 97 height 29
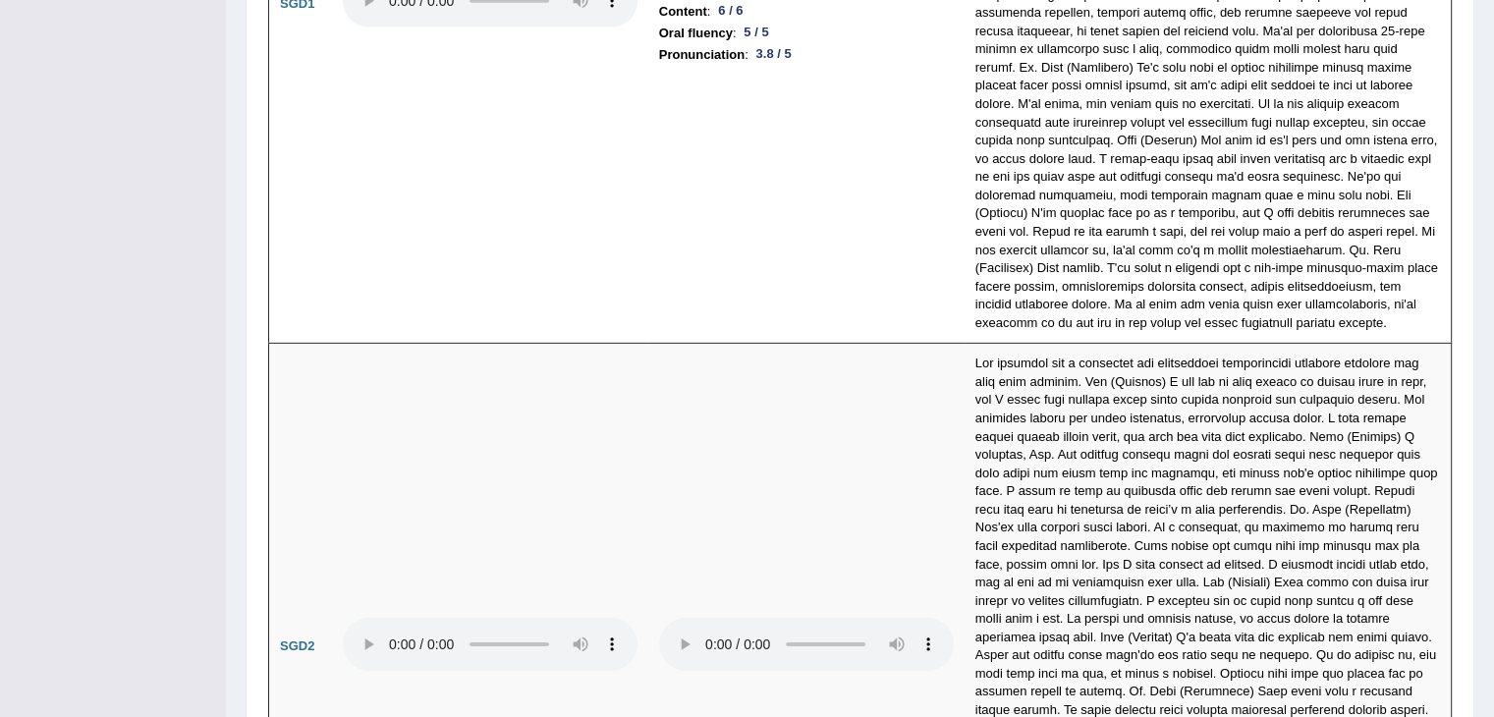
scroll to position [5952, 0]
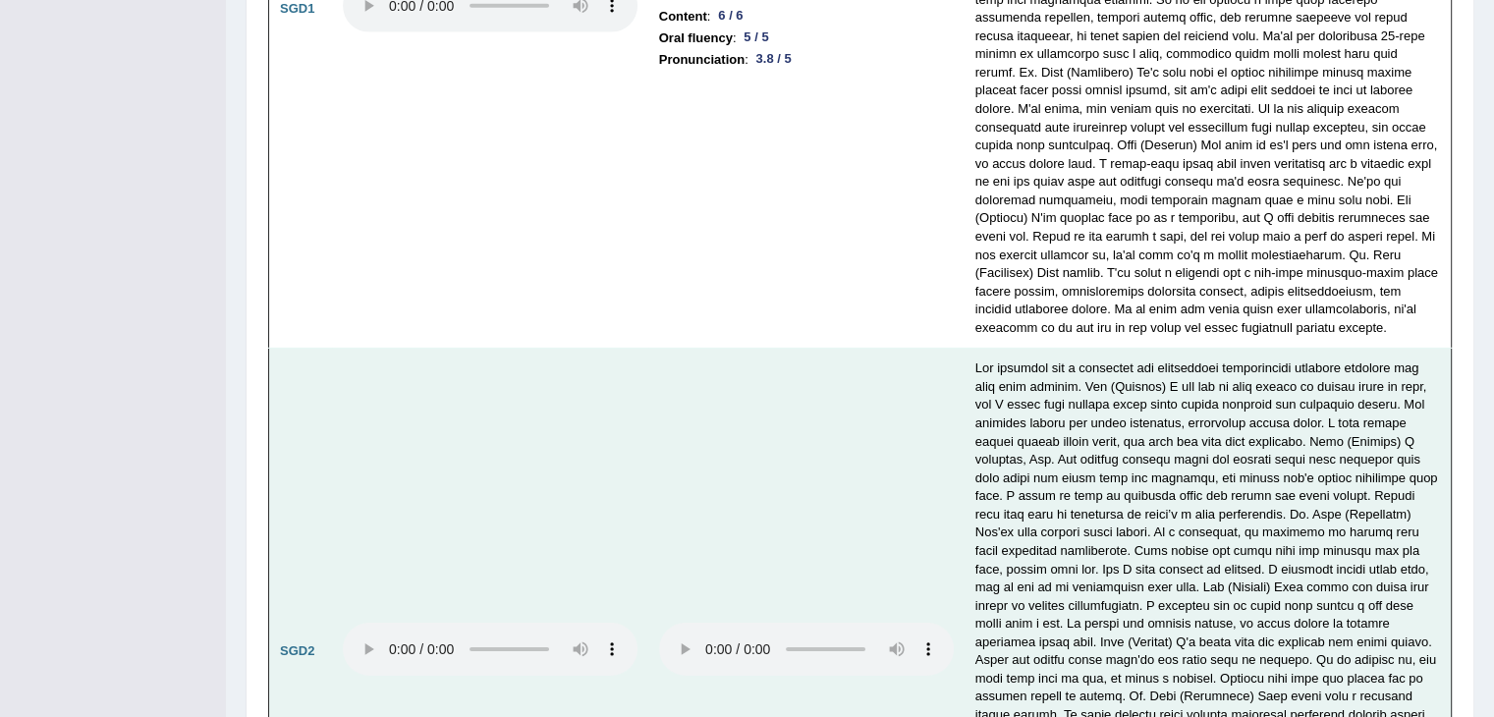
click at [850, 496] on td at bounding box center [806, 652] width 316 height 606
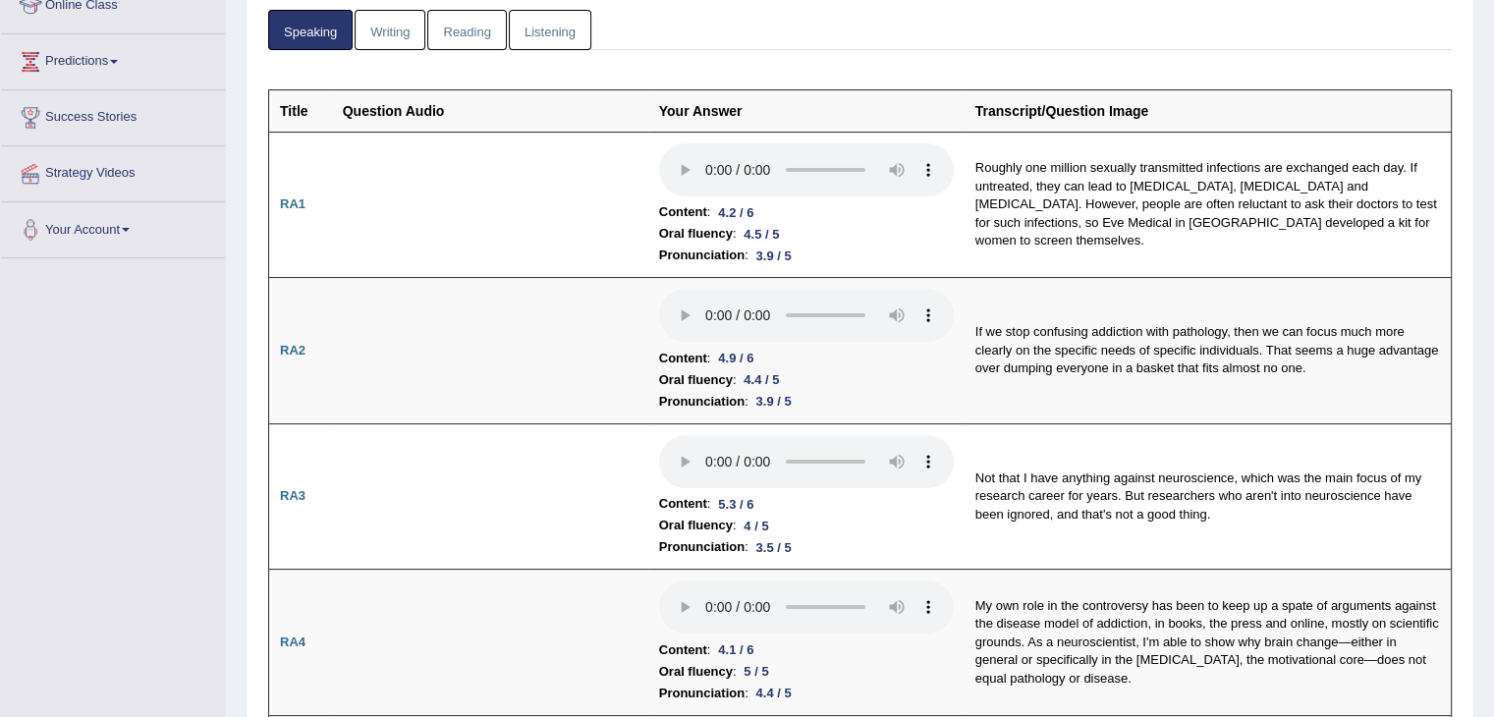
scroll to position [0, 0]
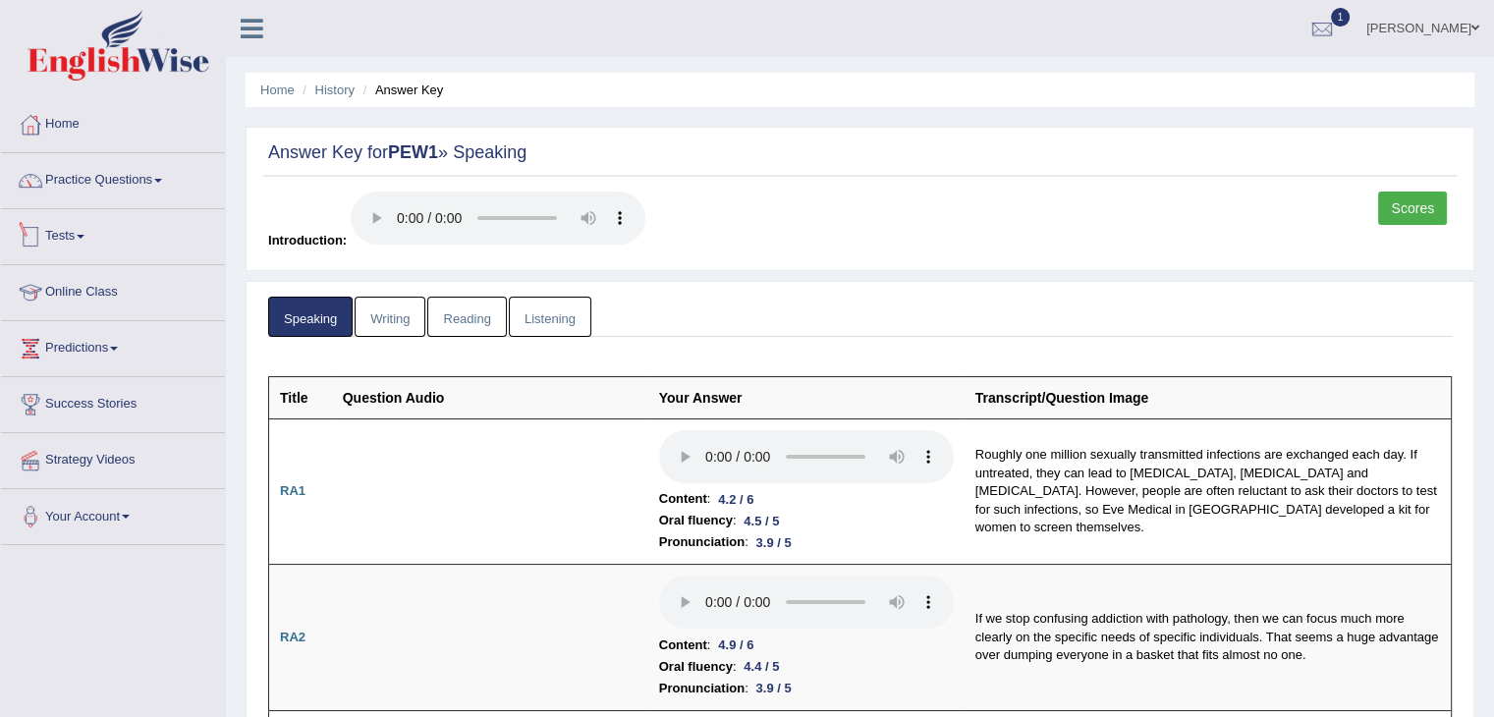
click at [67, 235] on link "Tests" at bounding box center [113, 233] width 224 height 49
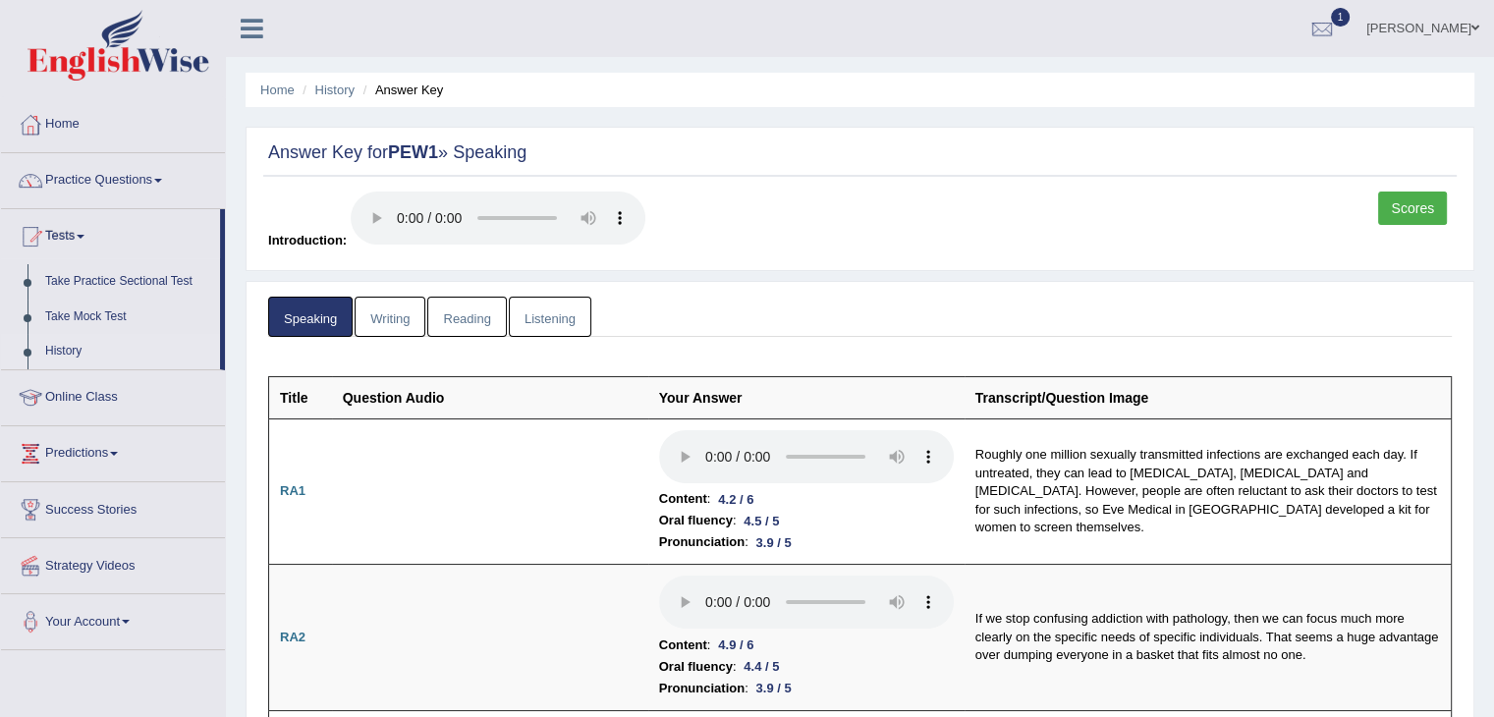
click at [65, 343] on link "History" at bounding box center [128, 351] width 184 height 35
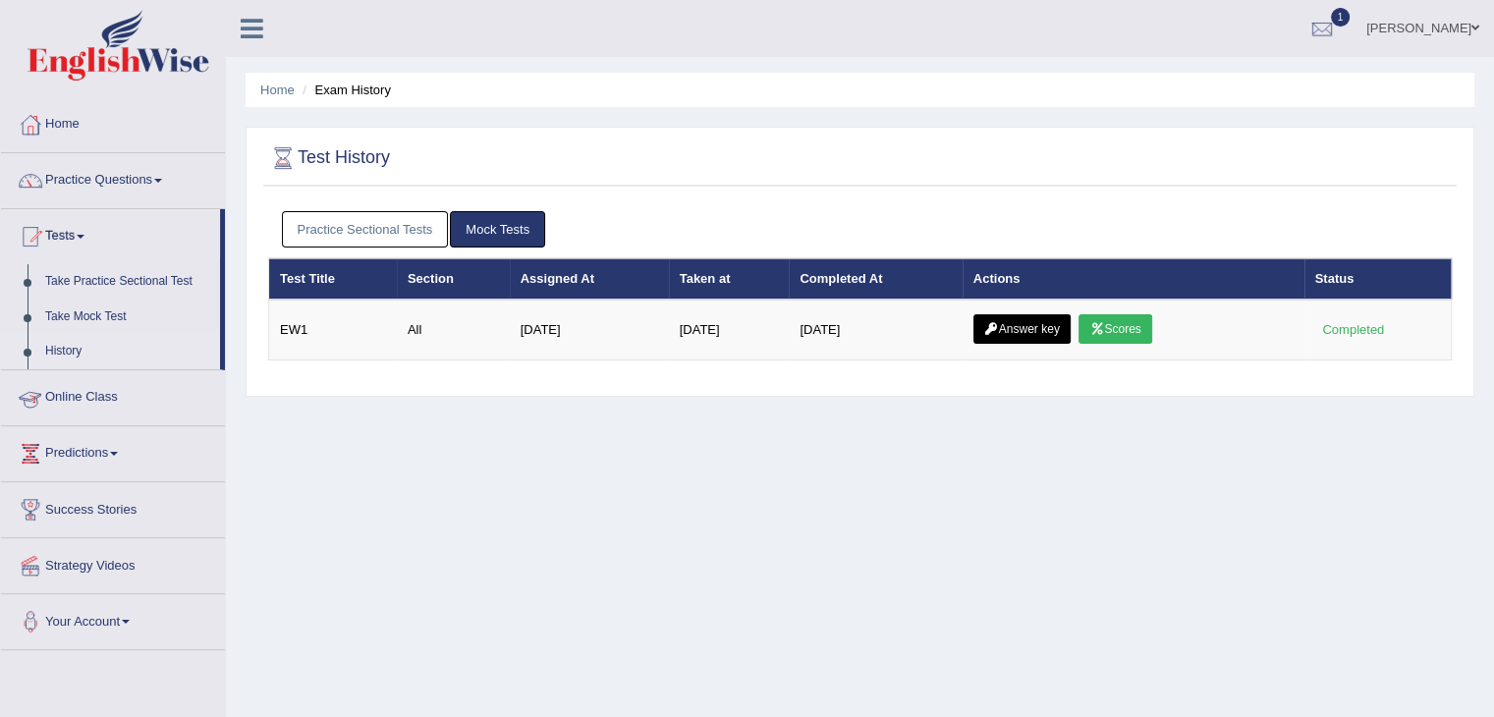
click at [338, 226] on link "Practice Sectional Tests" at bounding box center [365, 229] width 167 height 36
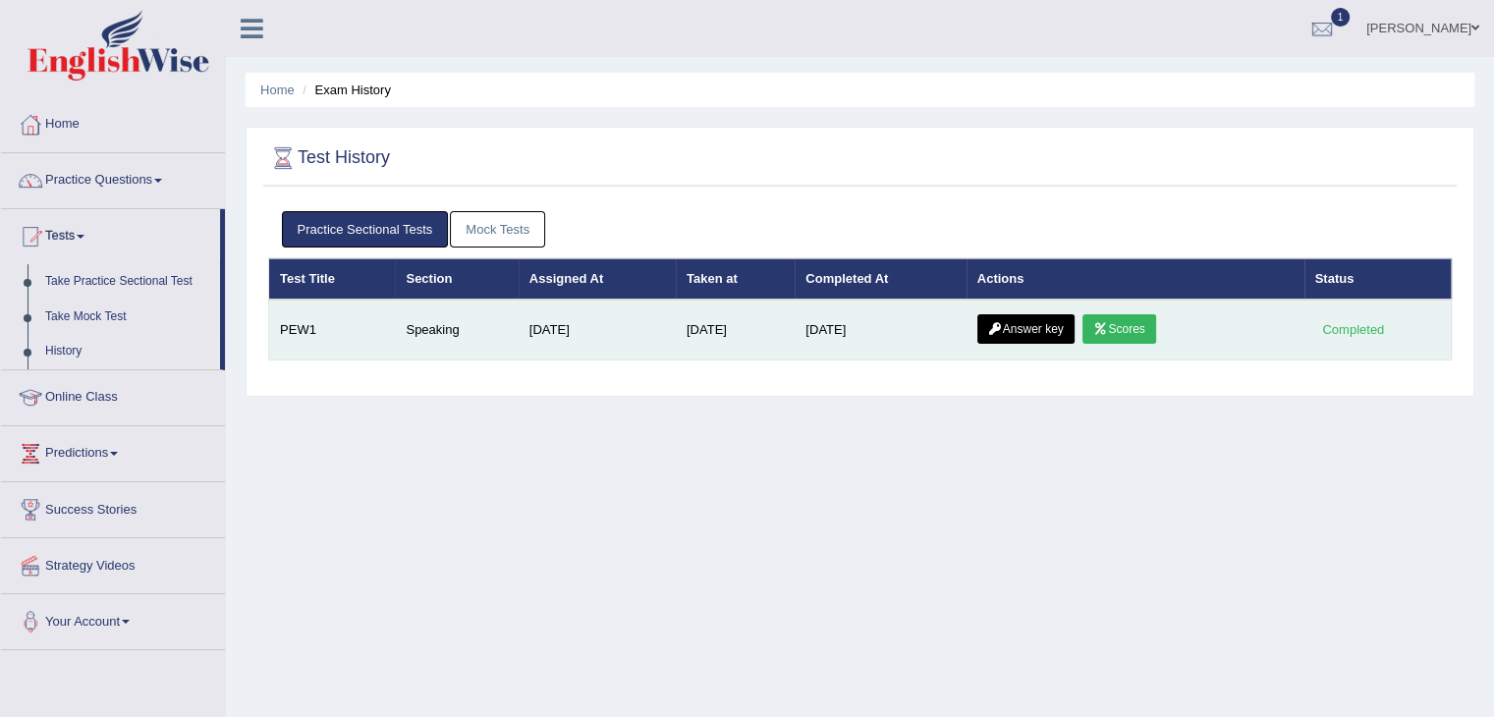
click at [1123, 323] on link "Scores" at bounding box center [1119, 328] width 73 height 29
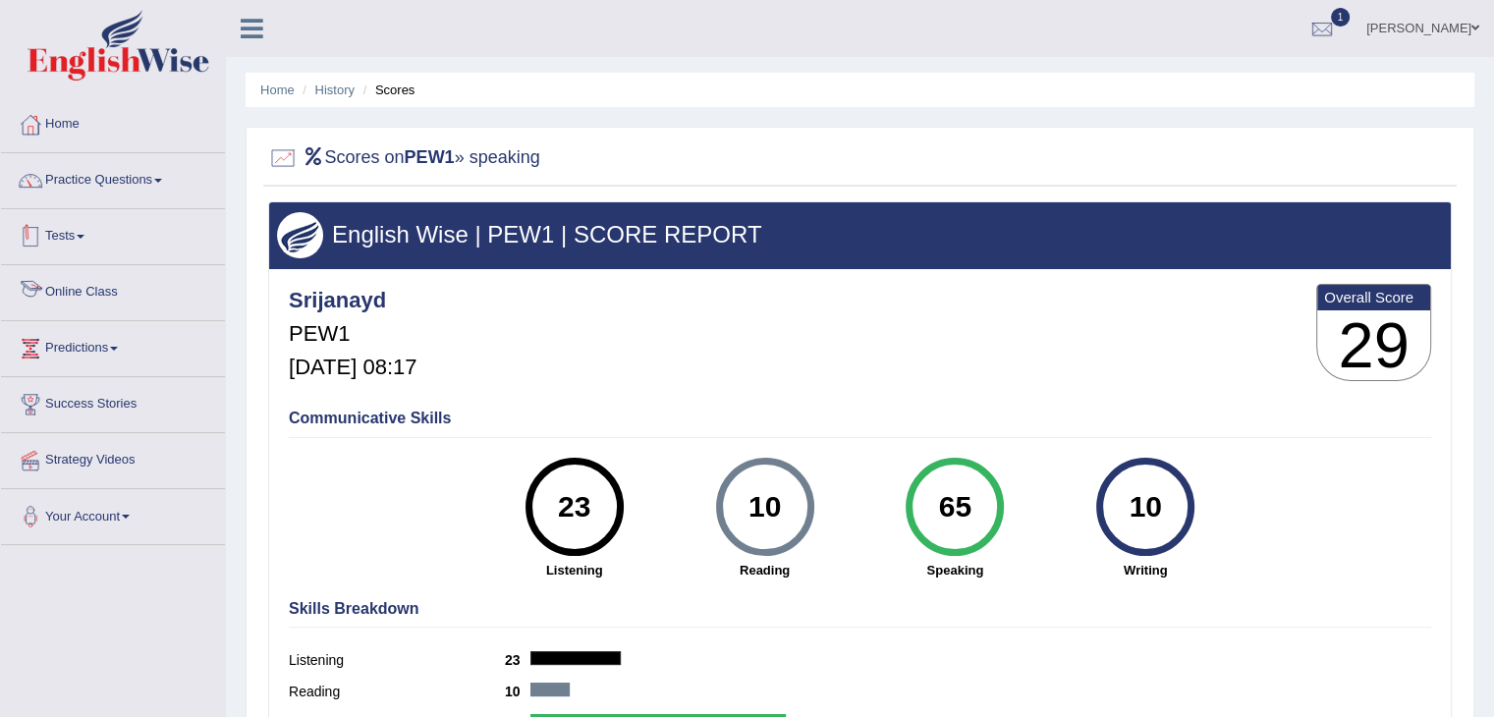
click at [82, 234] on link "Tests" at bounding box center [113, 233] width 224 height 49
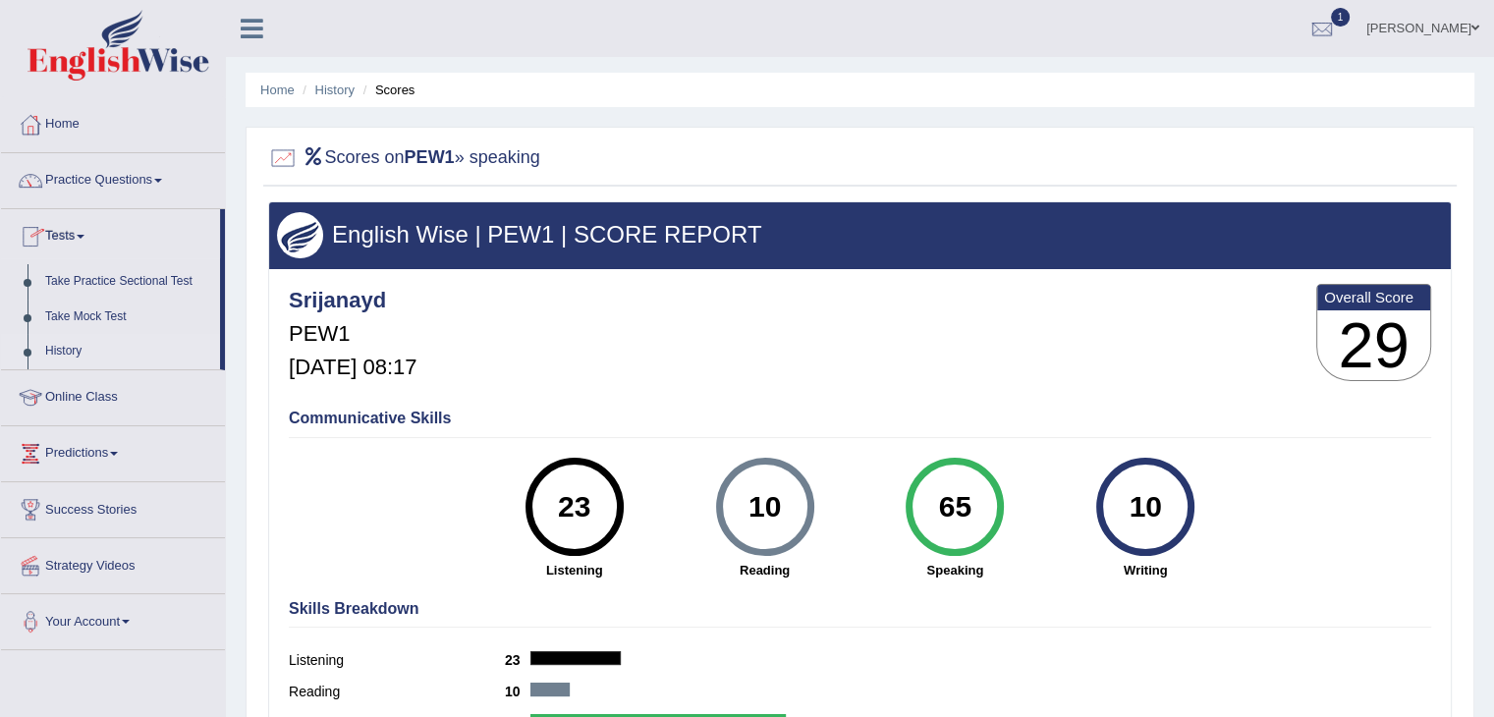
click at [66, 353] on link "History" at bounding box center [128, 351] width 184 height 35
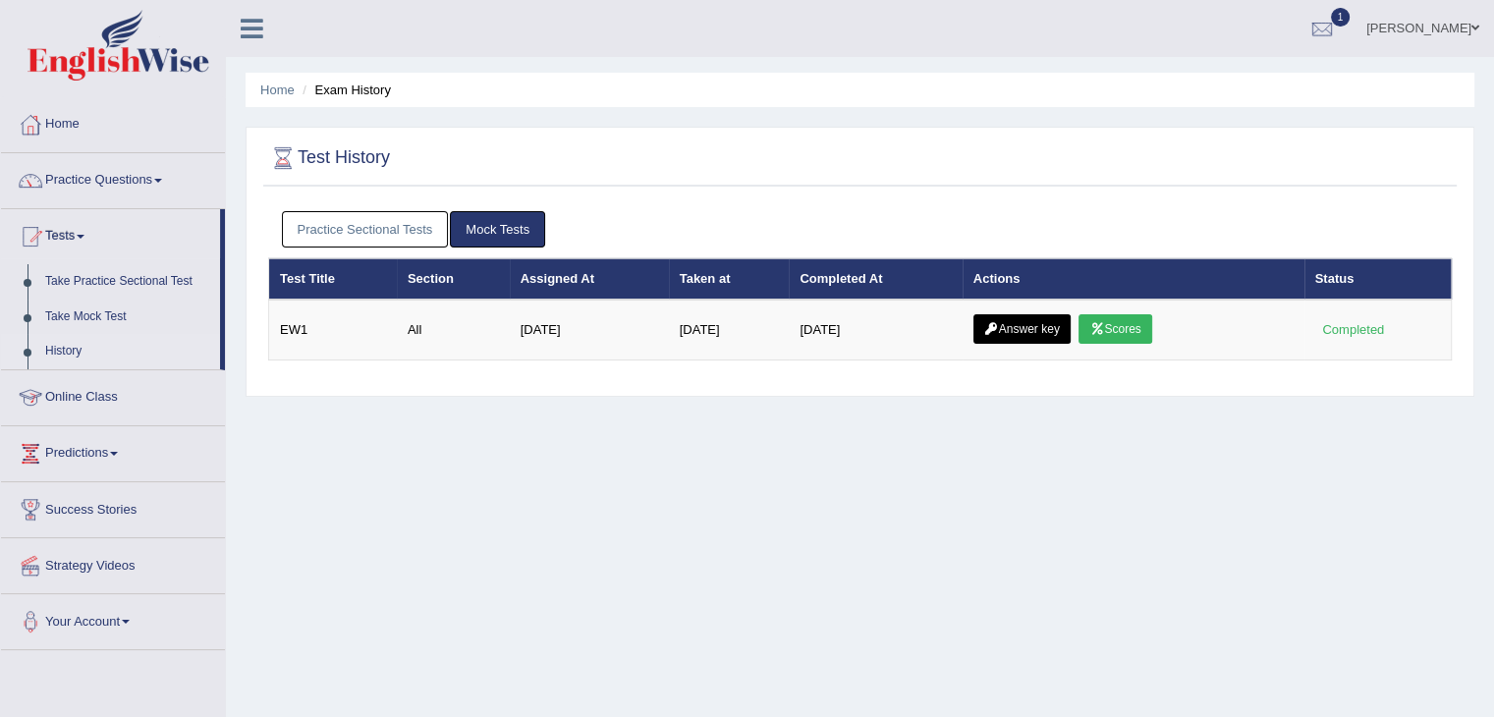
click at [67, 351] on link "History" at bounding box center [128, 351] width 184 height 35
click at [390, 225] on link "Practice Sectional Tests" at bounding box center [365, 229] width 167 height 36
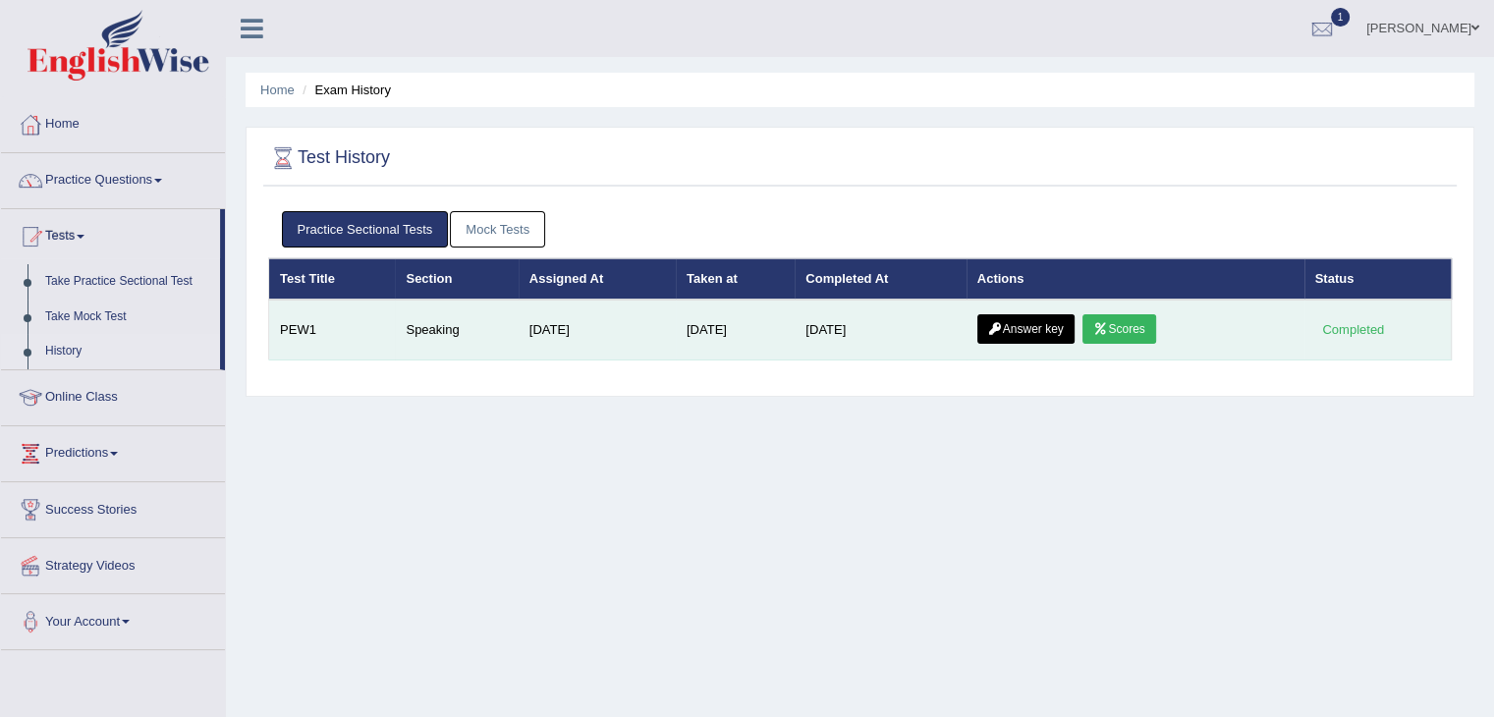
click at [1046, 333] on link "Answer key" at bounding box center [1026, 328] width 97 height 29
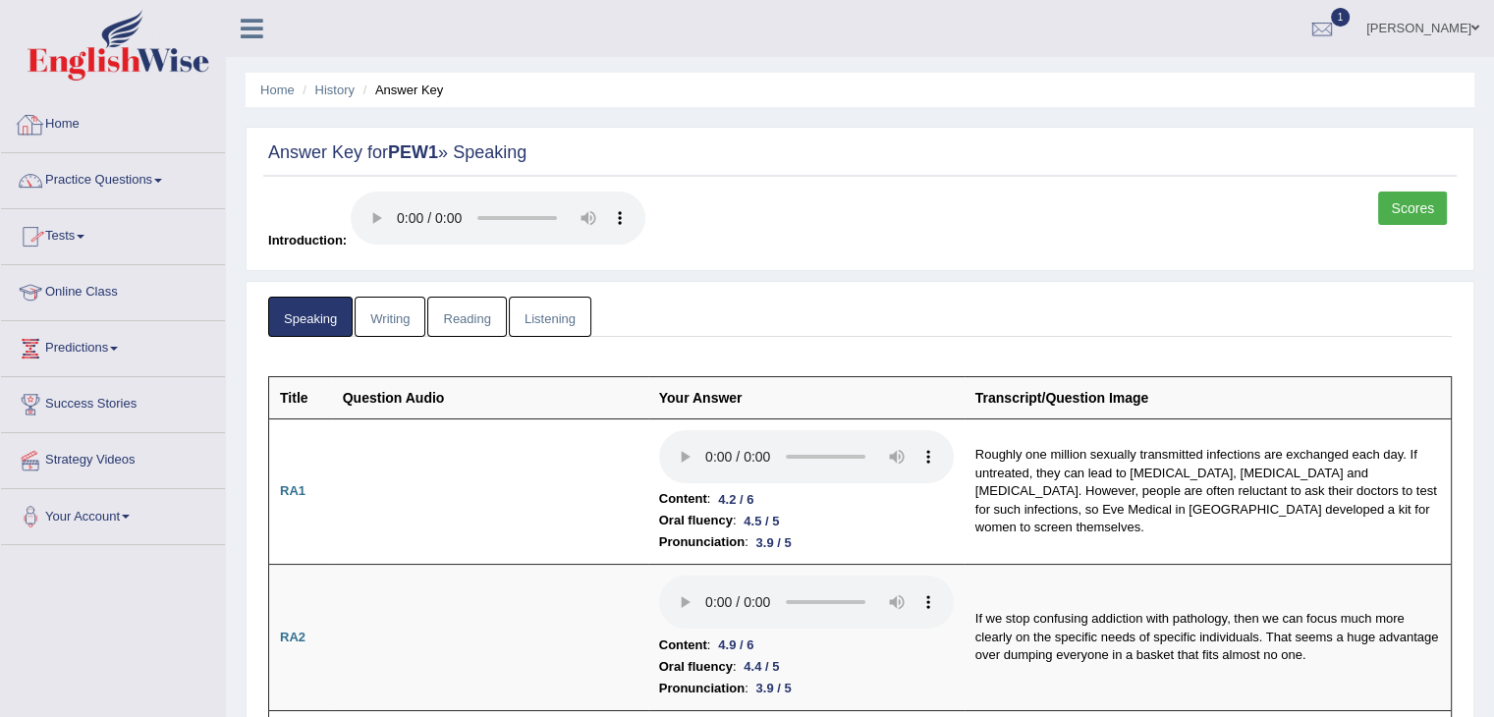
click at [118, 135] on link "Home" at bounding box center [113, 121] width 224 height 49
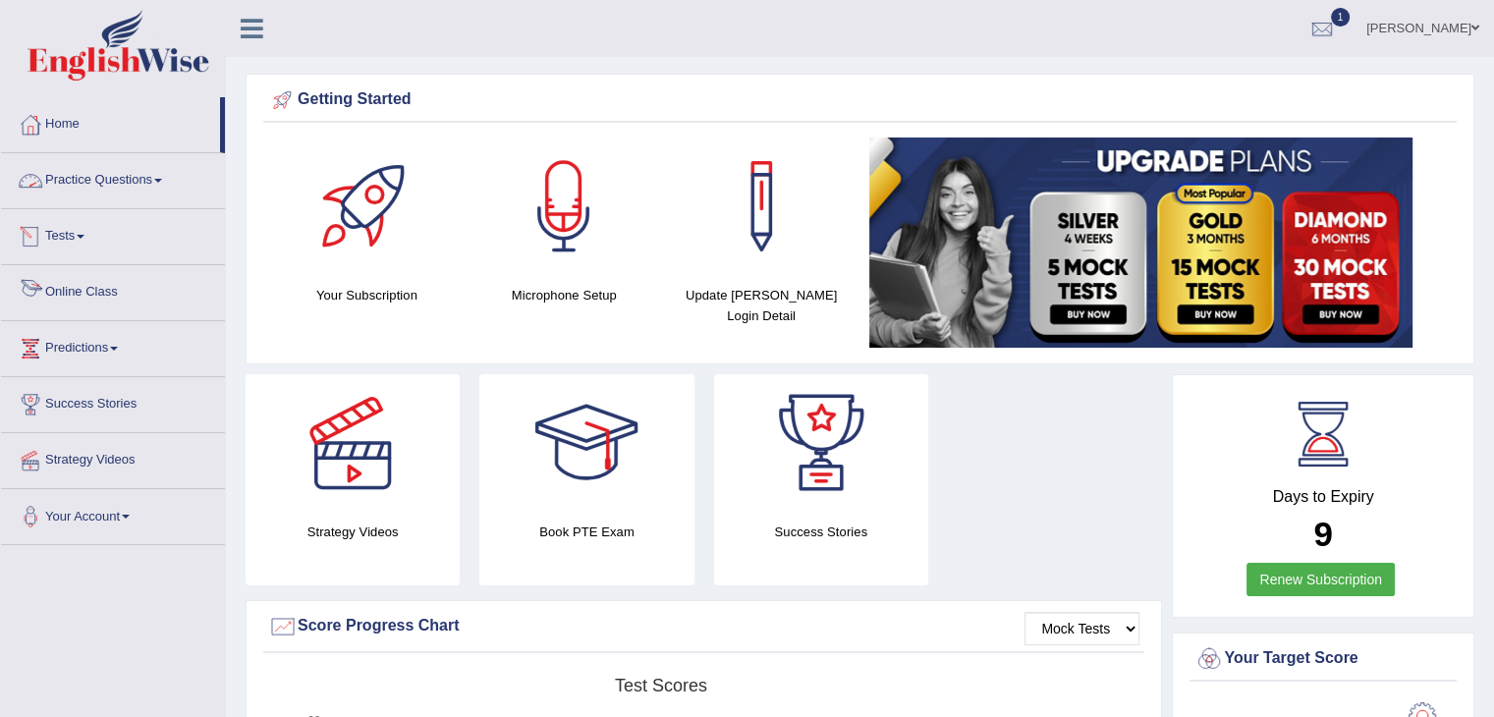
click at [83, 241] on link "Tests" at bounding box center [113, 233] width 224 height 49
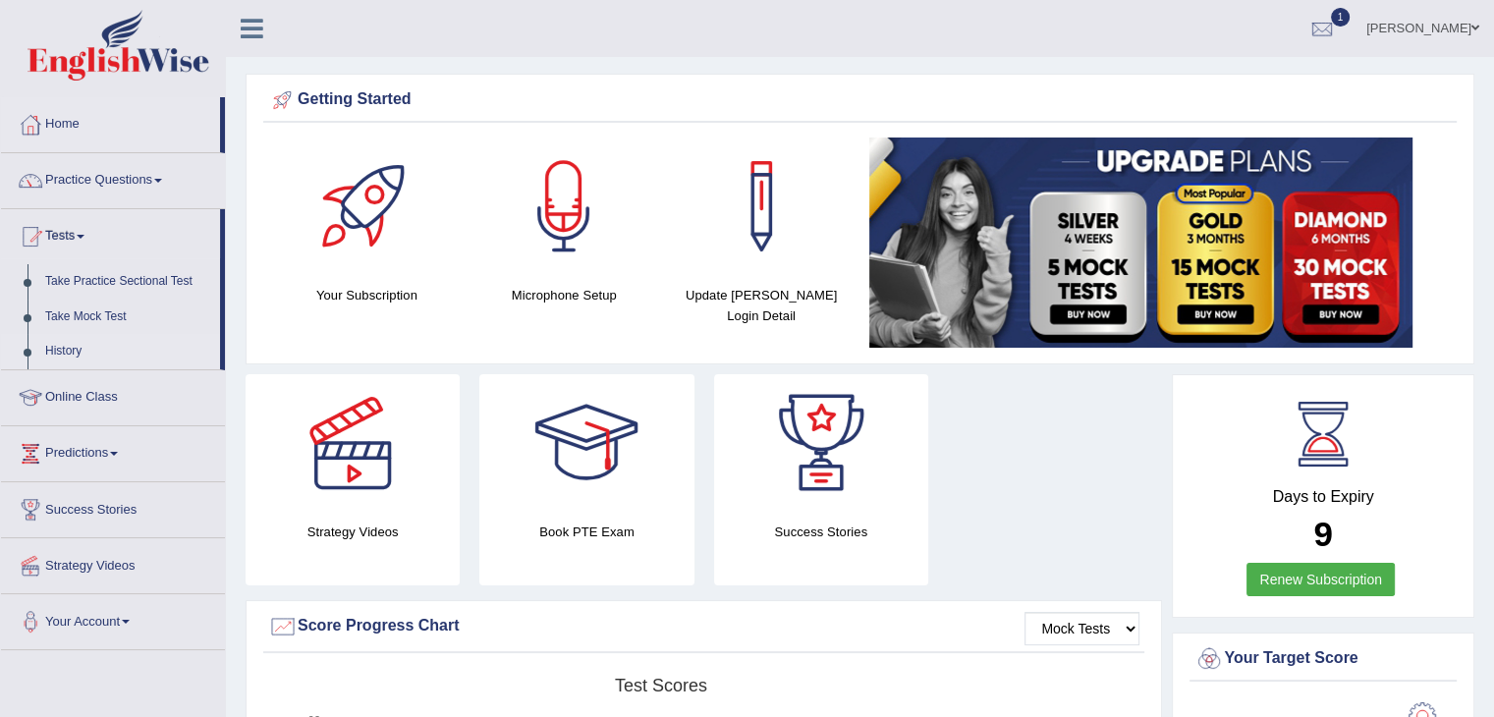
click at [75, 353] on link "History" at bounding box center [128, 351] width 184 height 35
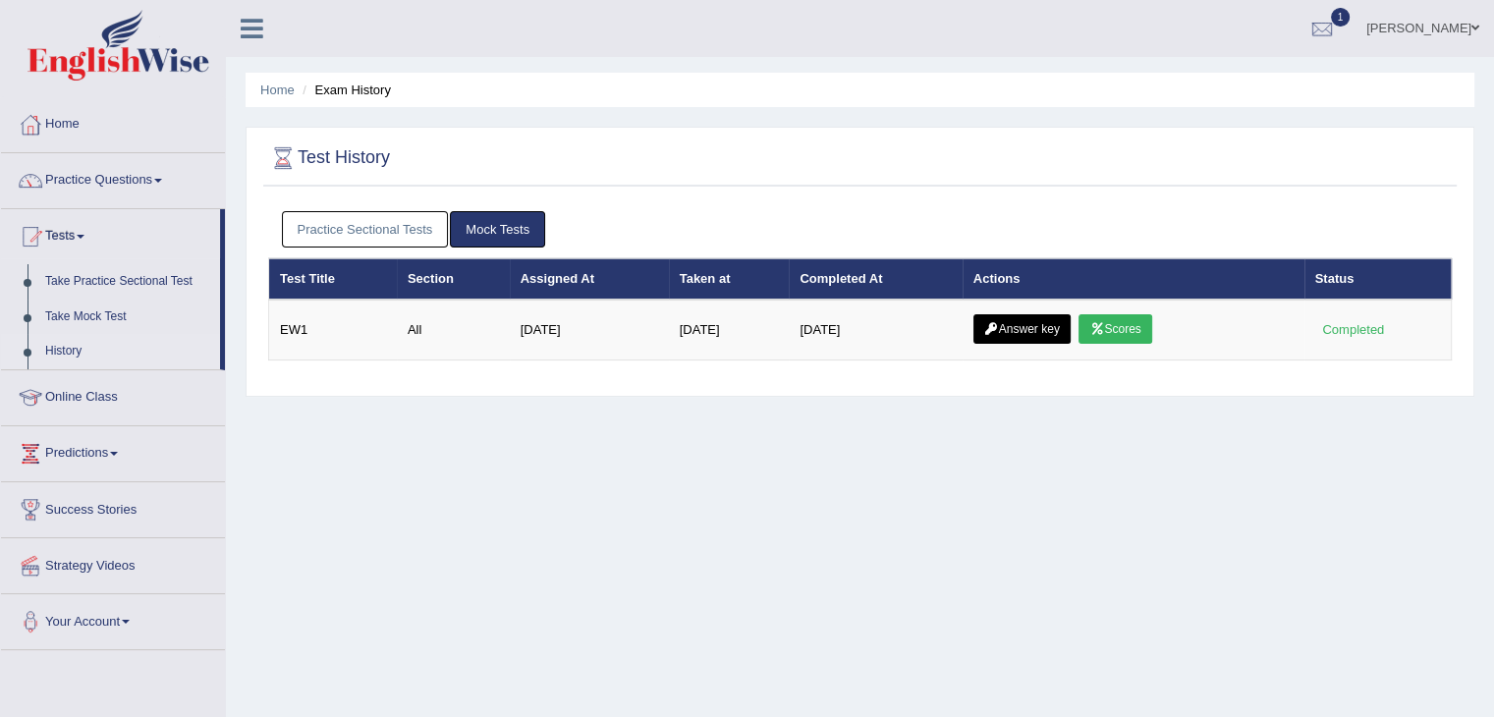
click at [356, 229] on link "Practice Sectional Tests" at bounding box center [365, 229] width 167 height 36
